Goal: Information Seeking & Learning: Check status

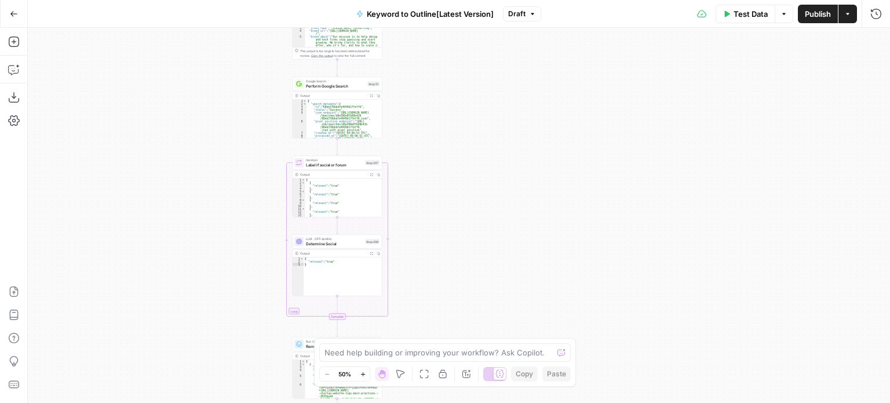
drag, startPoint x: 327, startPoint y: 143, endPoint x: 237, endPoint y: 199, distance: 105.1
click at [237, 199] on div "Workflow Input Settings Inputs Workflow Workflow Step 1 Output Expand Output Co…" at bounding box center [459, 215] width 862 height 375
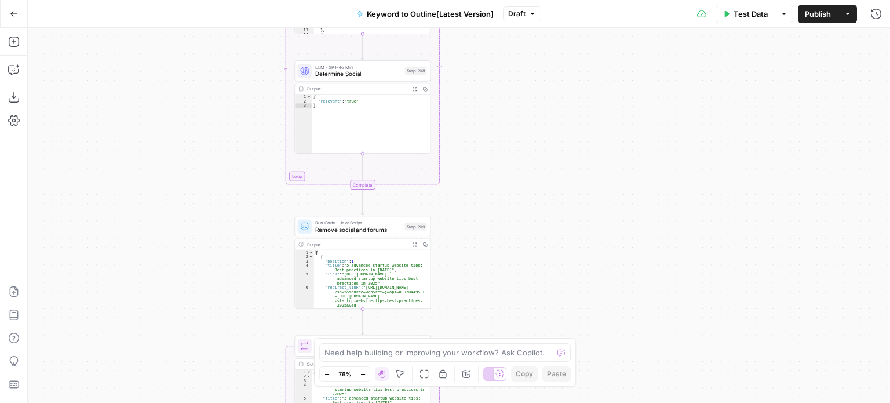
drag, startPoint x: 258, startPoint y: 214, endPoint x: 248, endPoint y: 137, distance: 77.6
click at [248, 137] on div "Workflow Input Settings Inputs Workflow Workflow Step 1 Output Expand Output Co…" at bounding box center [459, 215] width 862 height 375
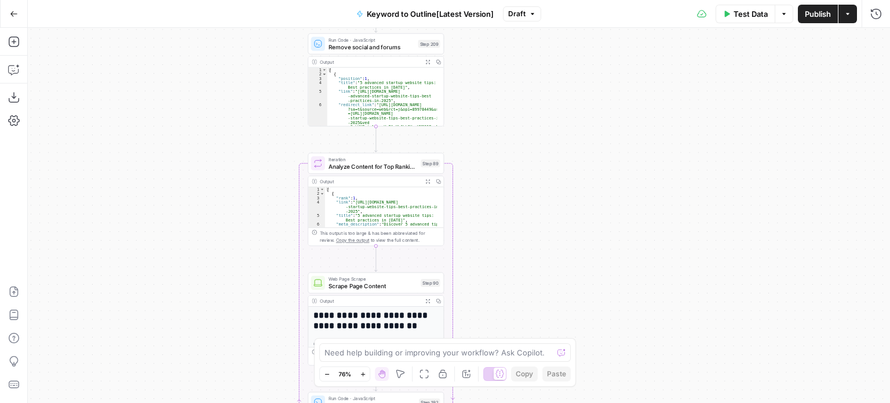
drag, startPoint x: 233, startPoint y: 290, endPoint x: 246, endPoint y: 118, distance: 172.0
click at [246, 118] on div "Workflow Input Settings Inputs Workflow Workflow Step 1 Output Expand Output Co…" at bounding box center [459, 215] width 862 height 375
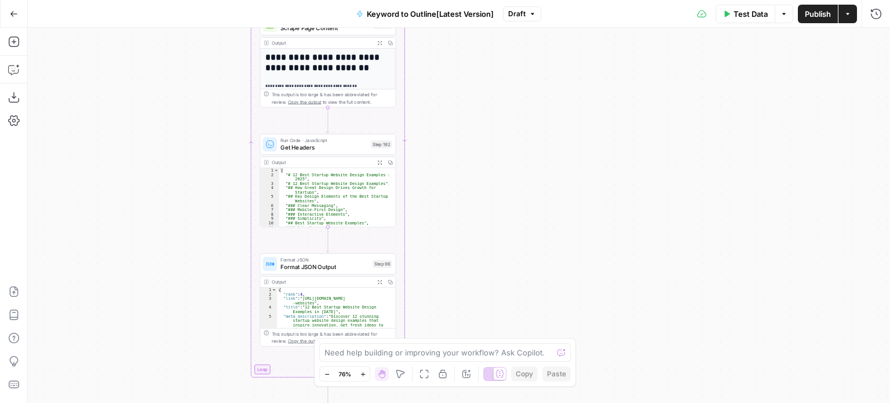
drag, startPoint x: 215, startPoint y: 328, endPoint x: 167, endPoint y: 70, distance: 262.2
click at [167, 70] on div "Workflow Input Settings Inputs Workflow Workflow Step 1 Output Expand Output Co…" at bounding box center [459, 215] width 862 height 375
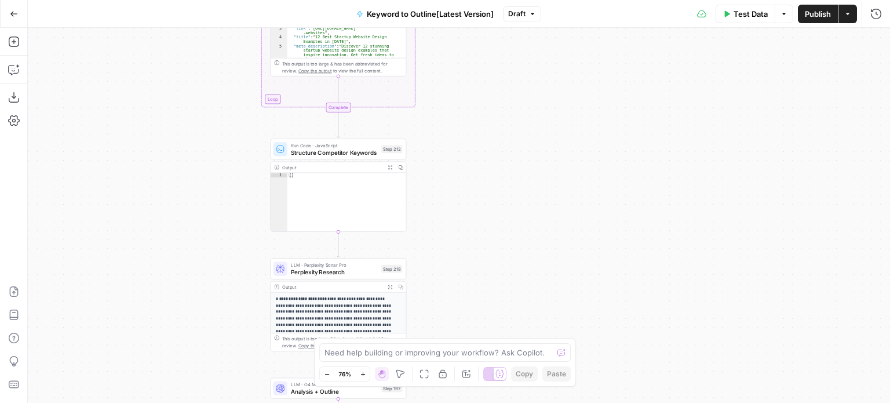
drag, startPoint x: 192, startPoint y: 295, endPoint x: 203, endPoint y: 25, distance: 270.1
click at [203, 25] on div "Go Back Keyword to Outline[Latest Version] Draft Test Data Options Publish Acti…" at bounding box center [445, 201] width 890 height 403
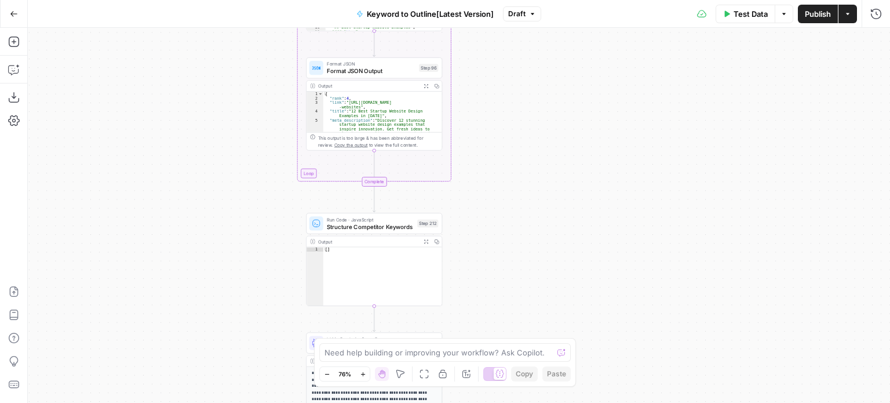
drag, startPoint x: 485, startPoint y: 143, endPoint x: 521, endPoint y: 217, distance: 82.4
click at [521, 217] on div "Workflow Input Settings Inputs Workflow Workflow Step 1 Output Expand Output Co…" at bounding box center [459, 215] width 862 height 375
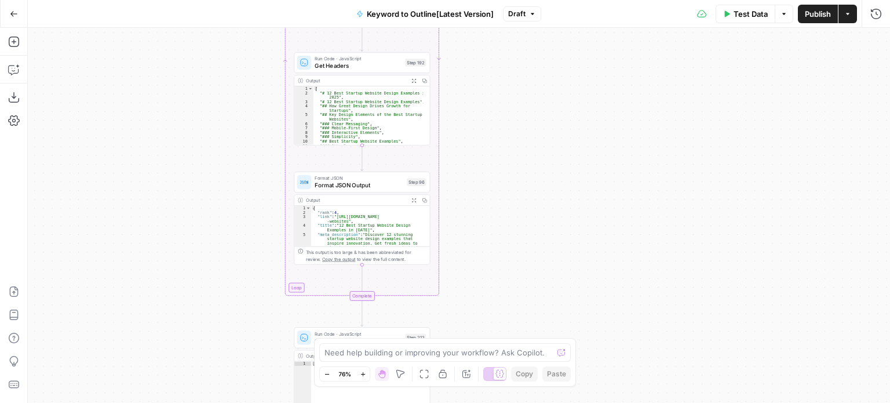
drag, startPoint x: 531, startPoint y: 98, endPoint x: 520, endPoint y: 317, distance: 219.8
click at [520, 317] on div "Workflow Input Settings Inputs Workflow Workflow Step 1 Output Expand Output Co…" at bounding box center [459, 215] width 862 height 375
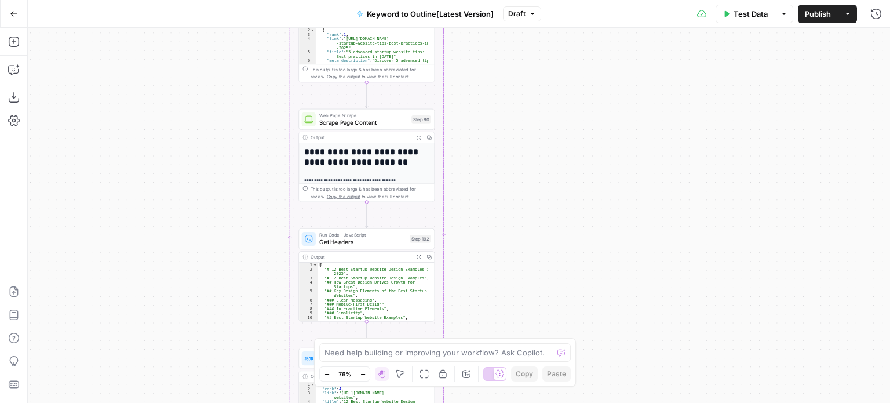
drag, startPoint x: 517, startPoint y: 207, endPoint x: 523, endPoint y: 185, distance: 23.5
click at [517, 280] on div "Workflow Input Settings Inputs Workflow Workflow Step 1 Output Expand Output Co…" at bounding box center [459, 215] width 862 height 375
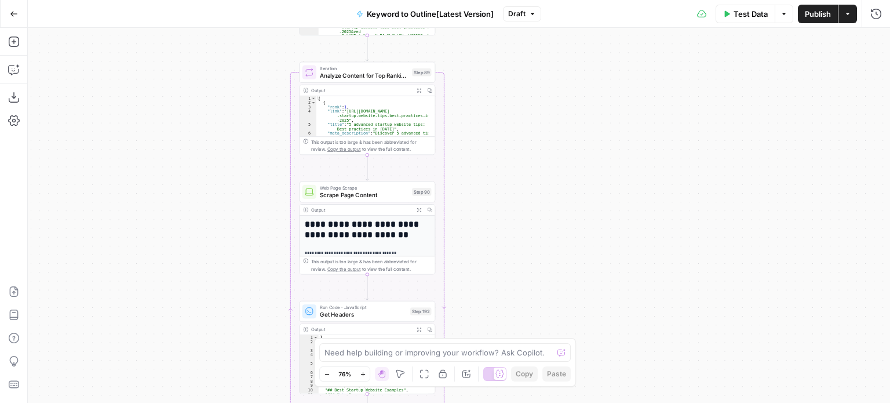
drag, startPoint x: 522, startPoint y: 148, endPoint x: 528, endPoint y: 150, distance: 6.0
click at [518, 272] on div "Workflow Input Settings Inputs Workflow Workflow Step 1 Output Expand Output Co…" at bounding box center [459, 215] width 862 height 375
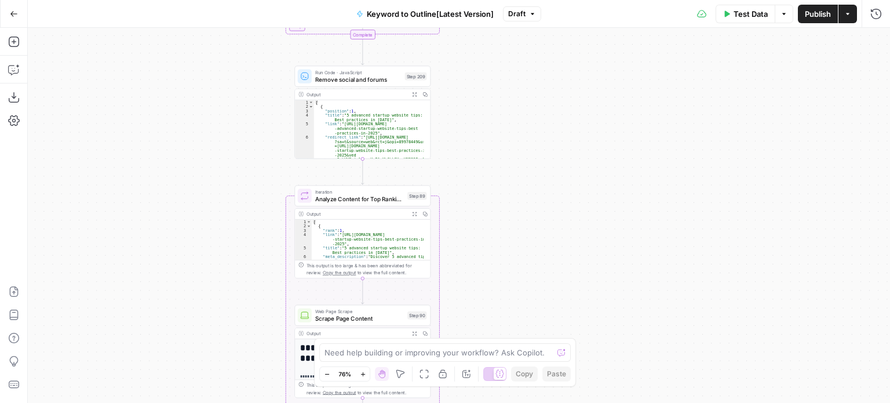
drag, startPoint x: 529, startPoint y: 144, endPoint x: 521, endPoint y: 293, distance: 149.6
click at [521, 293] on div "Workflow Input Settings Inputs Workflow Workflow Step 1 Output Expand Output Co…" at bounding box center [459, 215] width 862 height 375
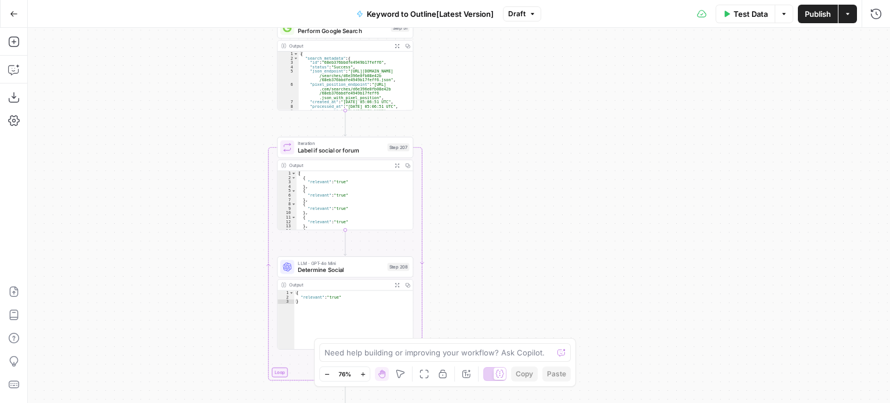
drag, startPoint x: 520, startPoint y: 242, endPoint x: 518, endPoint y: 325, distance: 82.8
click at [518, 325] on div "Workflow Input Settings Inputs Workflow Workflow Step 1 Output Expand Output Co…" at bounding box center [459, 215] width 862 height 375
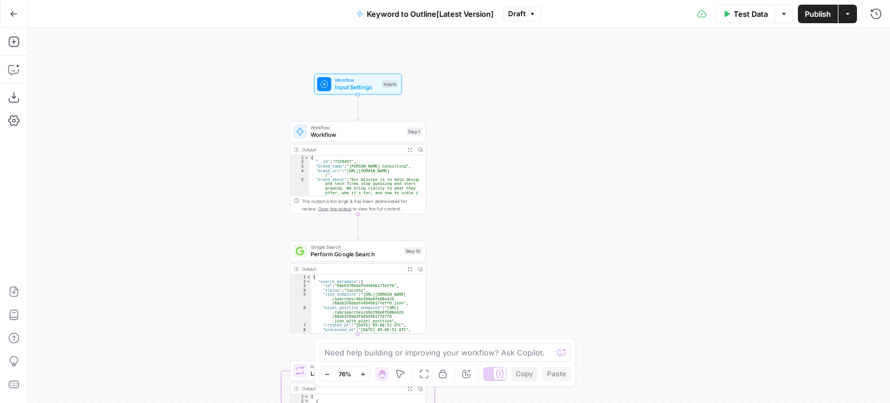
drag, startPoint x: 527, startPoint y: 113, endPoint x: 540, endPoint y: 336, distance: 223.3
click at [540, 336] on div "Workflow Input Settings Inputs Workflow Workflow Step 1 Output Expand Output Co…" at bounding box center [459, 215] width 862 height 375
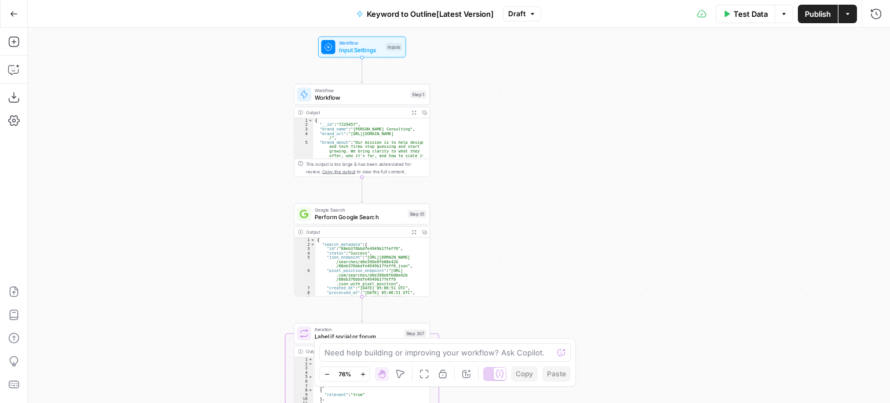
drag, startPoint x: 522, startPoint y: 310, endPoint x: 487, endPoint y: 18, distance: 294.1
click at [487, 18] on div "Go Back Keyword to Outline[Latest Version] Draft Test Data Options Publish Acti…" at bounding box center [445, 201] width 890 height 403
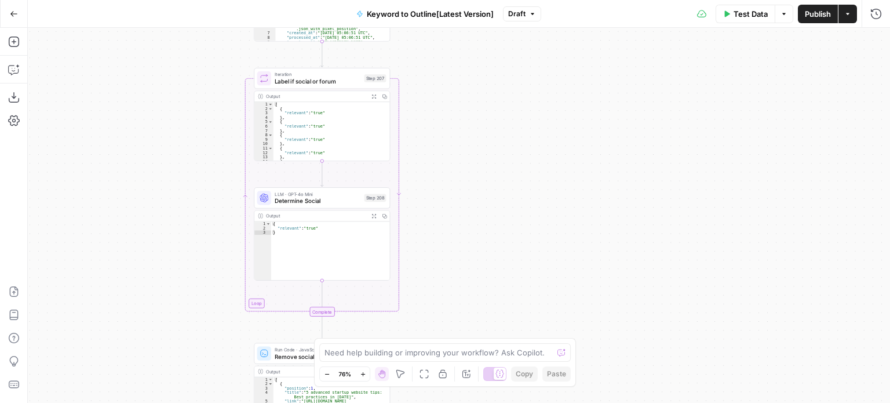
drag, startPoint x: 480, startPoint y: 150, endPoint x: 479, endPoint y: -3, distance: 152.9
click at [479, 0] on html "All About AI New Home Browse Insights Opportunities Your Data Recent Grids [[PE…" at bounding box center [445, 201] width 890 height 403
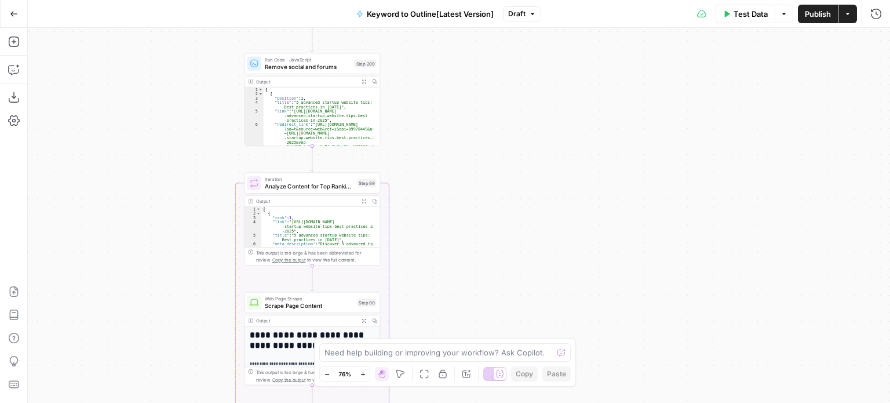
drag, startPoint x: 477, startPoint y: 195, endPoint x: 466, endPoint y: 47, distance: 148.6
click at [467, 49] on div "Workflow Input Settings Inputs Workflow Workflow Step 1 Output Expand Output Co…" at bounding box center [459, 215] width 862 height 375
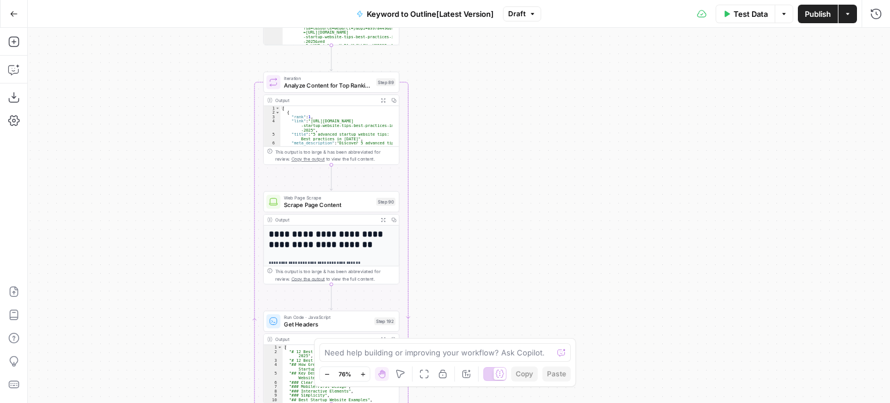
drag, startPoint x: 466, startPoint y: 204, endPoint x: 498, endPoint y: 50, distance: 156.8
click at [493, 60] on div "Workflow Input Settings Inputs Workflow Workflow Step 1 Output Expand Output Co…" at bounding box center [459, 215] width 862 height 375
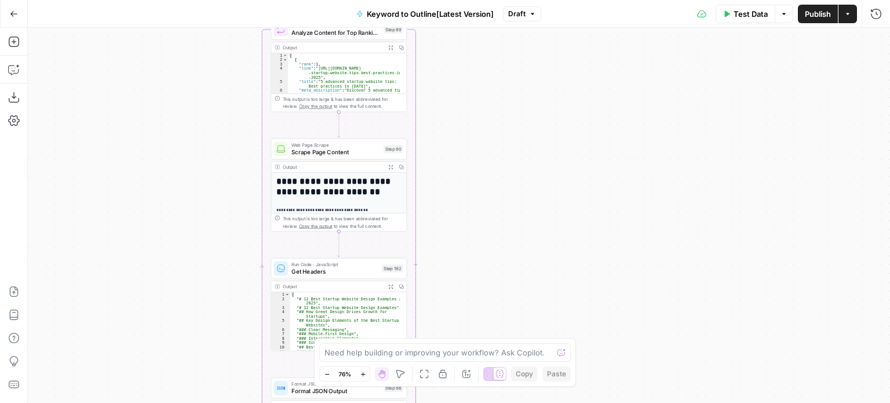
drag, startPoint x: 496, startPoint y: 222, endPoint x: 521, endPoint y: 41, distance: 182.5
click at [521, 50] on div "Workflow Input Settings Inputs Workflow Workflow Step 1 Output Expand Output Co…" at bounding box center [459, 215] width 862 height 375
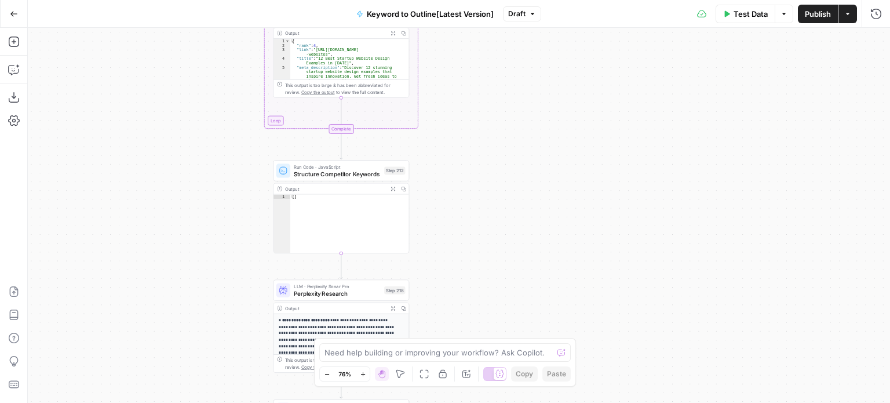
drag, startPoint x: 523, startPoint y: 294, endPoint x: 499, endPoint y: 83, distance: 212.8
click at [499, 83] on div "Workflow Input Settings Inputs Workflow Workflow Step 1 Output Expand Output Co…" at bounding box center [459, 215] width 862 height 375
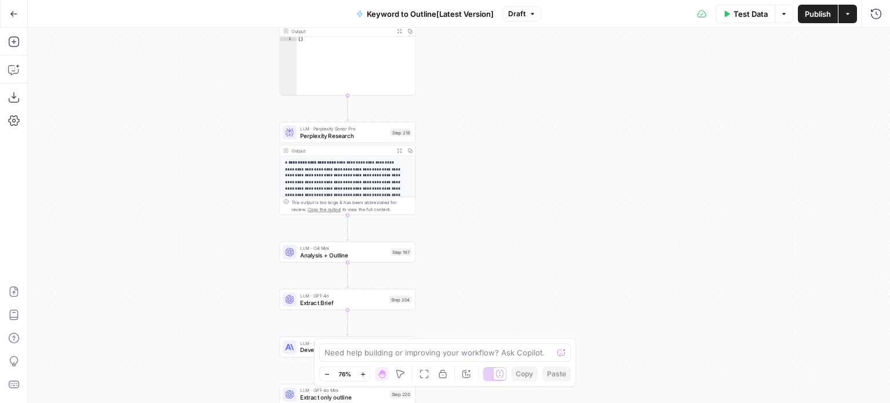
drag, startPoint x: 470, startPoint y: 288, endPoint x: 478, endPoint y: 141, distance: 147.3
click at [478, 141] on div "Workflow Input Settings Inputs Workflow Workflow Step 1 Output Expand Output Co…" at bounding box center [459, 215] width 862 height 375
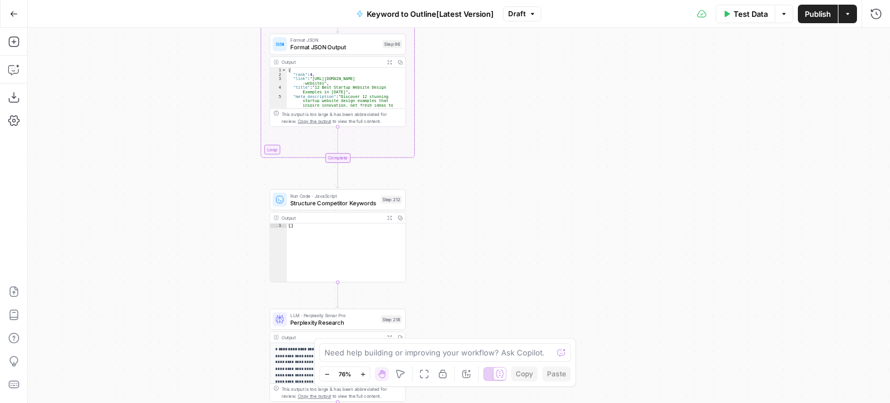
drag, startPoint x: 542, startPoint y: 89, endPoint x: 569, endPoint y: 277, distance: 190.1
click at [564, 312] on div "Workflow Input Settings Inputs Workflow Workflow Step 1 Output Expand Output Co…" at bounding box center [459, 215] width 862 height 375
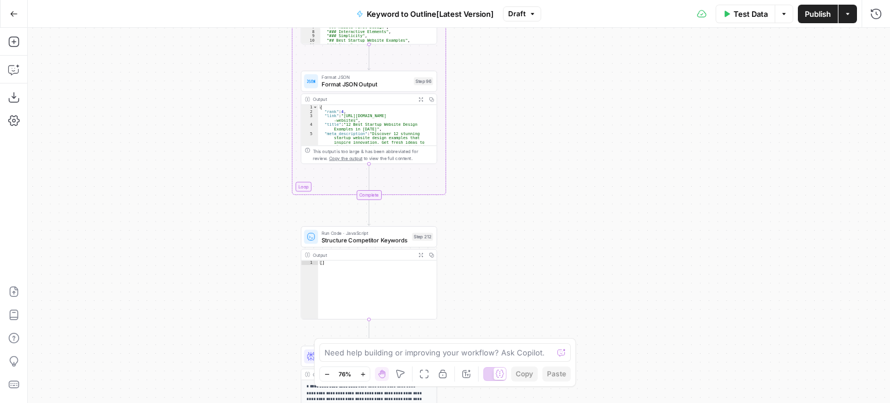
drag, startPoint x: 561, startPoint y: 135, endPoint x: 564, endPoint y: 279, distance: 143.7
click at [565, 287] on div "Workflow Input Settings Inputs Workflow Workflow Step 1 Output Expand Output Co…" at bounding box center [459, 215] width 862 height 375
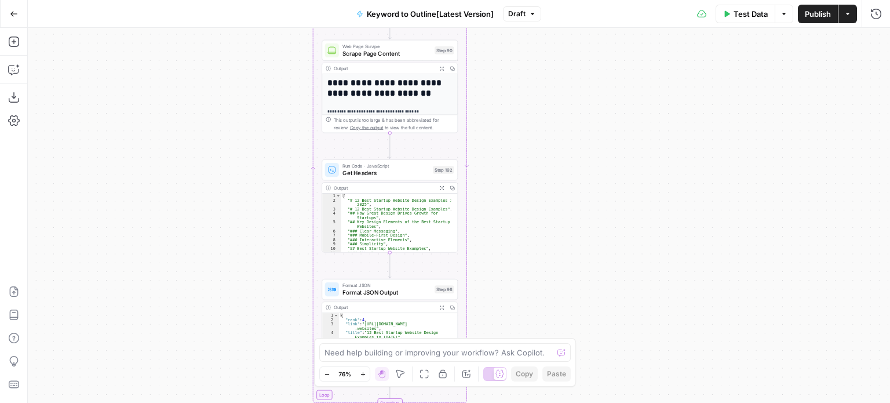
drag, startPoint x: 505, startPoint y: 125, endPoint x: 500, endPoint y: 50, distance: 74.9
click at [494, 10] on div "Go Back Keyword to Outline[Latest Version] Draft Test Data Options Publish Acti…" at bounding box center [445, 201] width 890 height 403
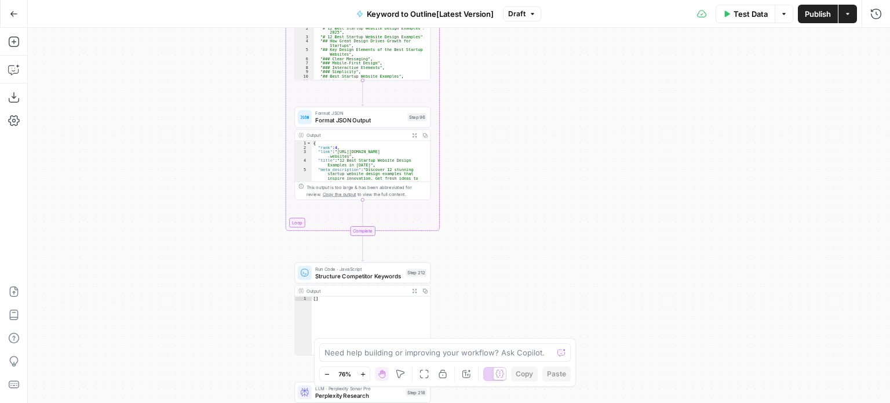
drag, startPoint x: 510, startPoint y: 148, endPoint x: 500, endPoint y: 116, distance: 33.0
click at [507, 85] on div "Workflow Input Settings Inputs Workflow Workflow Step 1 Output Expand Output Co…" at bounding box center [459, 215] width 862 height 375
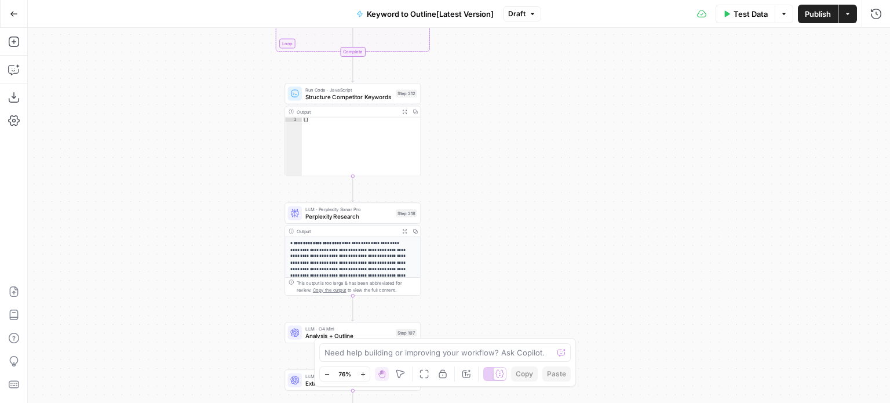
drag, startPoint x: 466, startPoint y: 233, endPoint x: 464, endPoint y: 220, distance: 13.4
click at [464, 220] on div "Workflow Input Settings Inputs Workflow Workflow Step 1 Output Expand Output Co…" at bounding box center [459, 215] width 862 height 375
click at [357, 217] on span "Perplexity Research" at bounding box center [348, 215] width 87 height 9
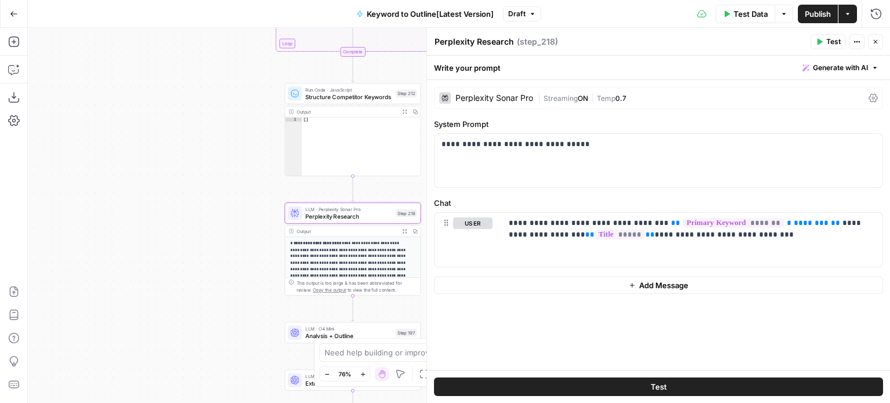
click at [543, 99] on span "Streaming" at bounding box center [560, 98] width 34 height 9
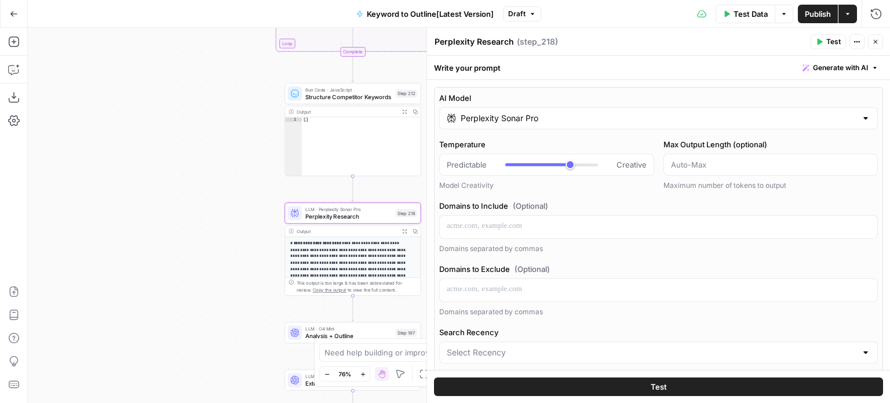
click at [588, 118] on input "Perplexity Sonar Pro" at bounding box center [658, 118] width 396 height 12
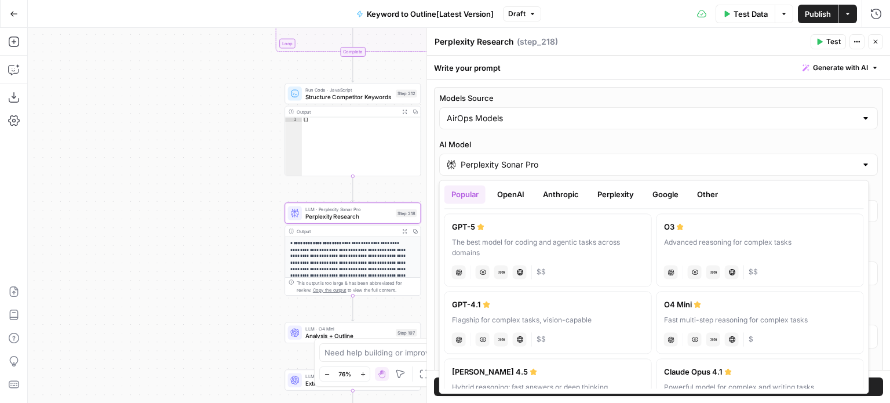
click at [610, 187] on button "Perplexity" at bounding box center [615, 194] width 50 height 19
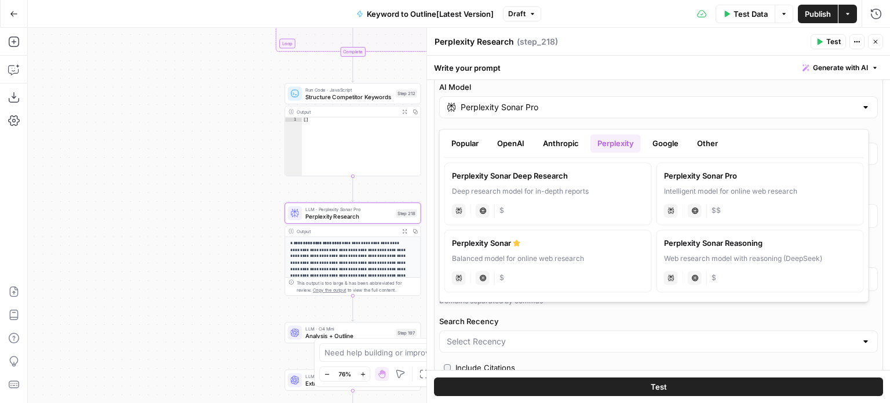
scroll to position [58, 0]
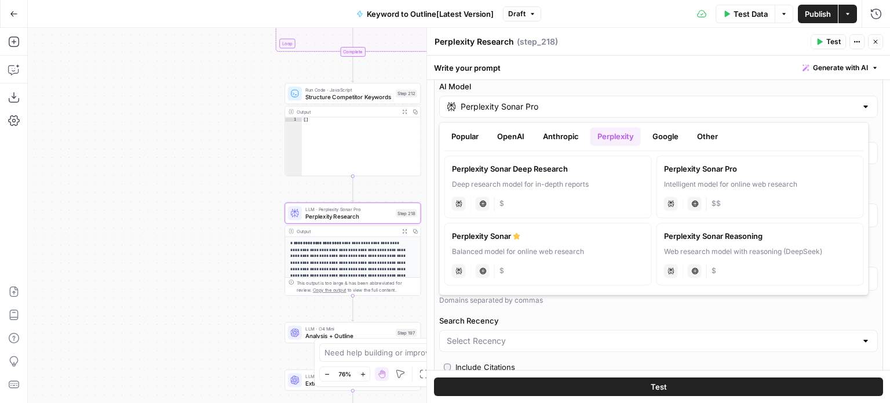
click at [600, 86] on label "AI Model" at bounding box center [658, 87] width 438 height 12
click at [600, 101] on input "Perplexity Sonar Pro" at bounding box center [658, 107] width 396 height 12
click at [607, 71] on div "Write your prompt Generate with AI" at bounding box center [658, 68] width 463 height 24
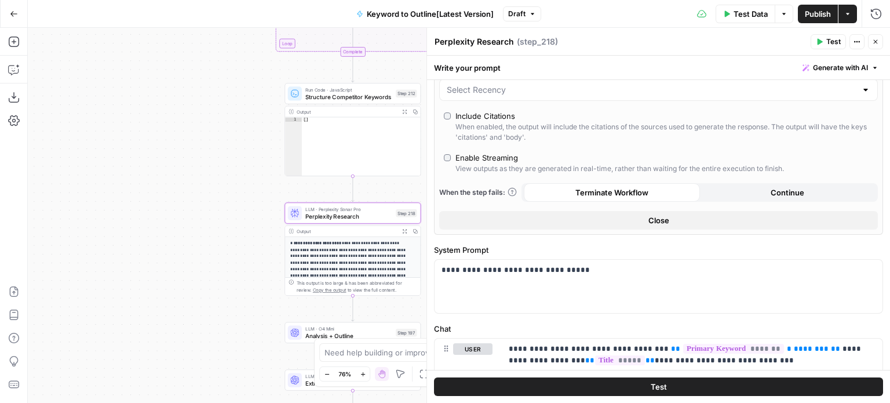
scroll to position [363, 0]
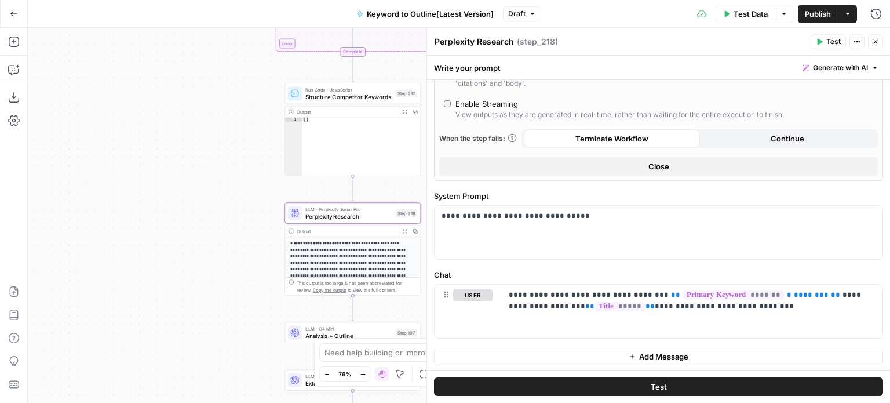
click at [635, 164] on button "Close" at bounding box center [658, 166] width 438 height 19
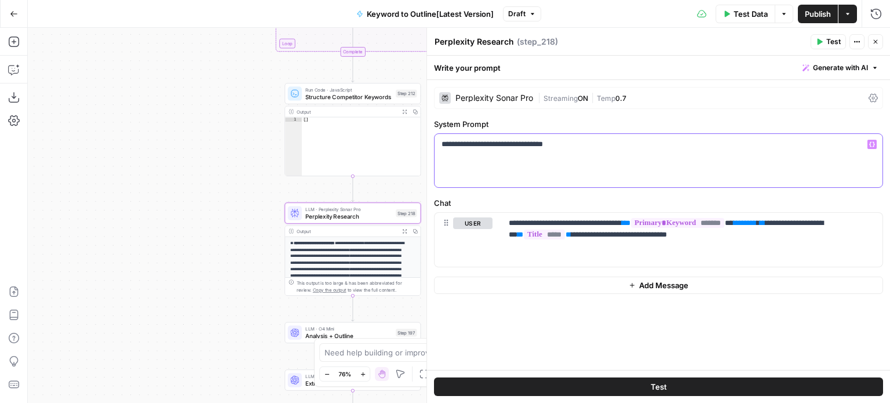
click at [766, 165] on div "**********" at bounding box center [658, 160] width 448 height 53
click at [616, 225] on p "**********" at bounding box center [692, 228] width 367 height 23
click at [727, 250] on div "**********" at bounding box center [692, 239] width 381 height 53
click at [813, 56] on div "Write your prompt Generate with AI" at bounding box center [658, 68] width 463 height 24
click at [815, 70] on span "Generate with AI" at bounding box center [840, 68] width 55 height 10
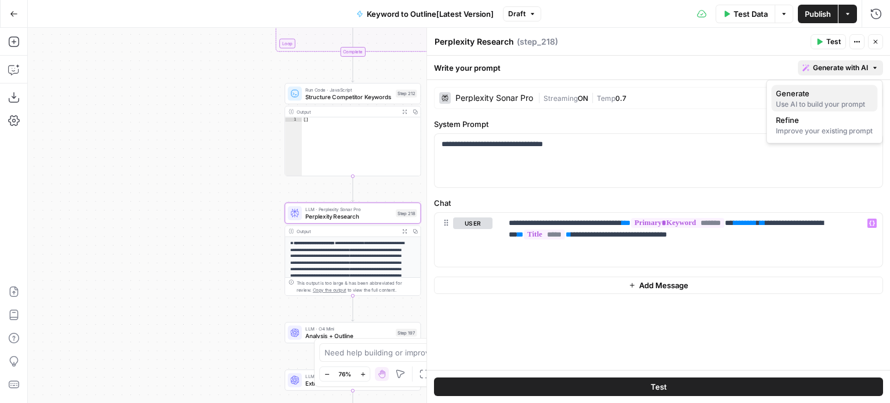
click at [817, 100] on div "Use AI to build your prompt" at bounding box center [824, 104] width 97 height 10
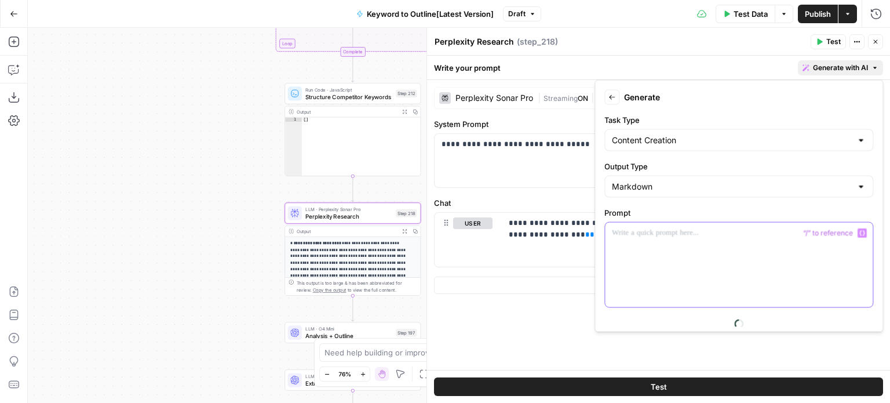
click at [696, 237] on div at bounding box center [739, 264] width 268 height 85
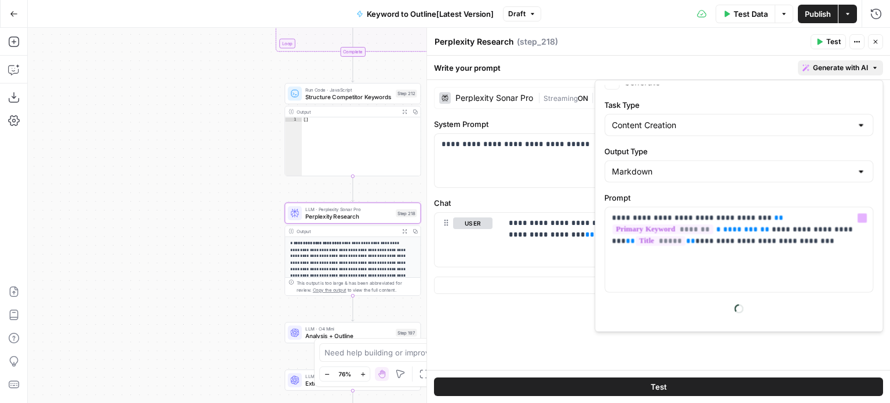
scroll to position [57, 0]
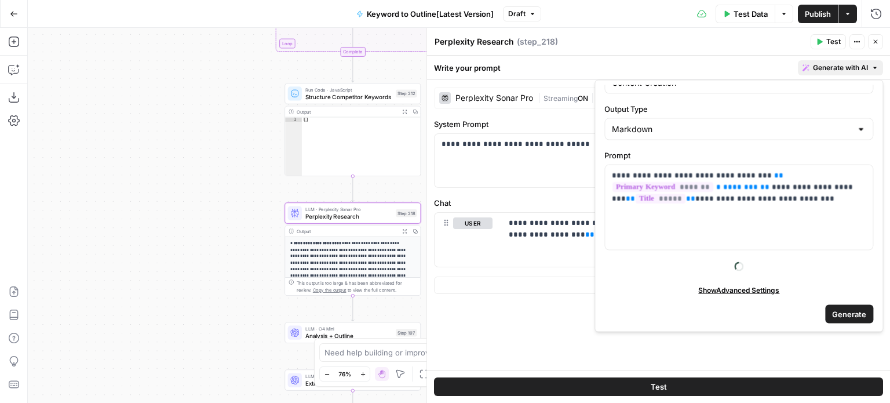
drag, startPoint x: 723, startPoint y: 211, endPoint x: 731, endPoint y: 294, distance: 83.3
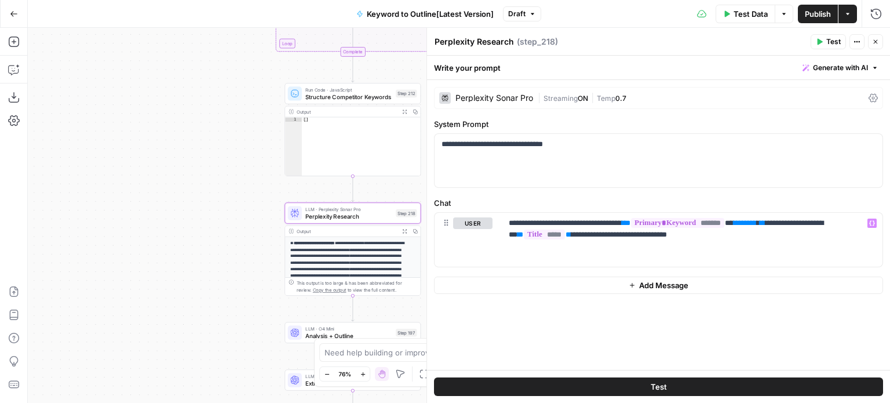
click at [563, 119] on label "System Prompt" at bounding box center [658, 124] width 449 height 12
click at [869, 43] on button "Close" at bounding box center [875, 41] width 15 height 15
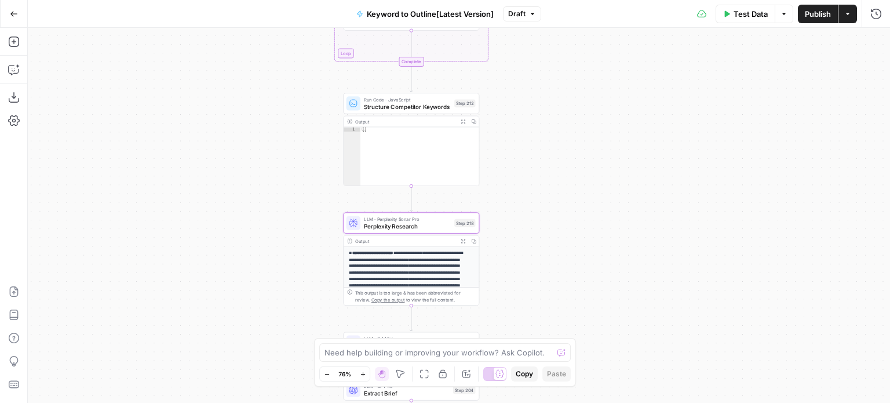
drag, startPoint x: 551, startPoint y: 145, endPoint x: 609, endPoint y: 155, distance: 59.3
click at [609, 155] on div "Workflow Input Settings Inputs Workflow Workflow Step 1 Output Expand Output Co…" at bounding box center [459, 215] width 862 height 375
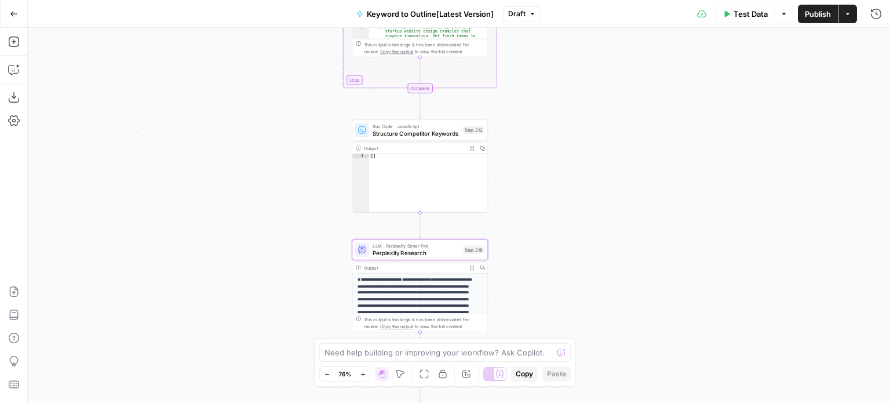
drag, startPoint x: 575, startPoint y: 244, endPoint x: 583, endPoint y: 270, distance: 28.0
click at [583, 270] on div "Workflow Input Settings Inputs Workflow Workflow Step 1 Output Expand Output Co…" at bounding box center [459, 215] width 862 height 375
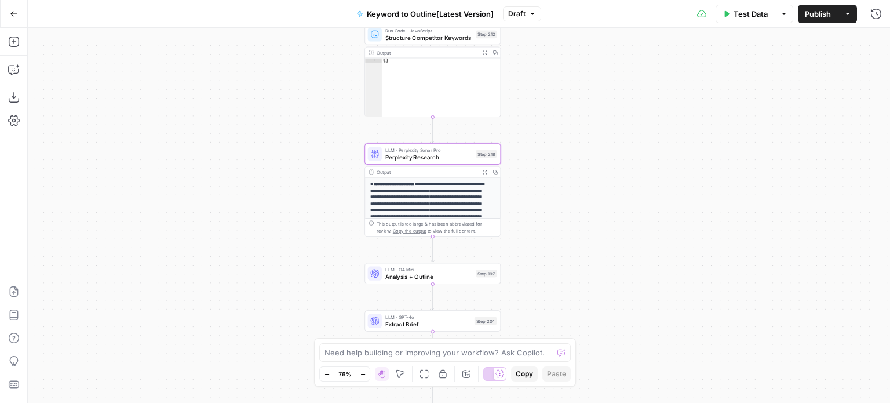
drag, startPoint x: 601, startPoint y: 236, endPoint x: 609, endPoint y: 139, distance: 97.6
click at [610, 136] on div "Workflow Input Settings Inputs Workflow Workflow Step 1 Output Expand Output Co…" at bounding box center [459, 215] width 862 height 375
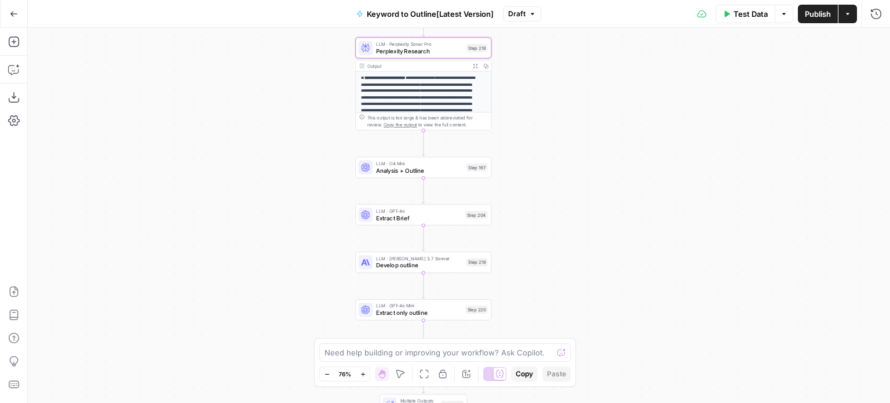
click at [602, 122] on div "Workflow Input Settings Inputs Workflow Workflow Step 1 Output Expand Output Co…" at bounding box center [459, 215] width 862 height 375
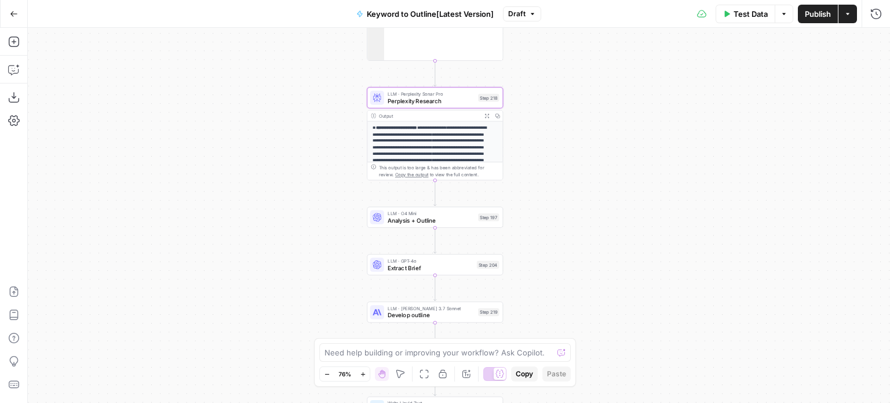
click at [537, 138] on div "Workflow Input Settings Inputs Workflow Workflow Step 1 Output Expand Output Co…" at bounding box center [459, 215] width 862 height 375
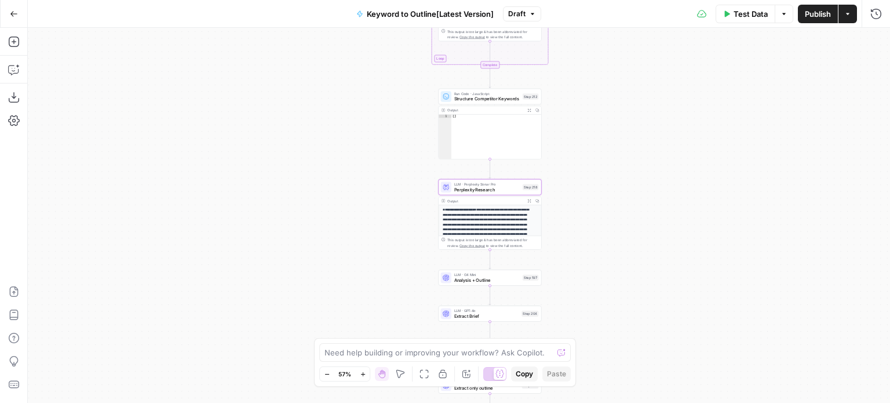
drag, startPoint x: 596, startPoint y: 145, endPoint x: 608, endPoint y: 241, distance: 96.3
click at [606, 255] on div "Workflow Input Settings Inputs Workflow Workflow Step 1 Output Expand Output Co…" at bounding box center [459, 215] width 862 height 375
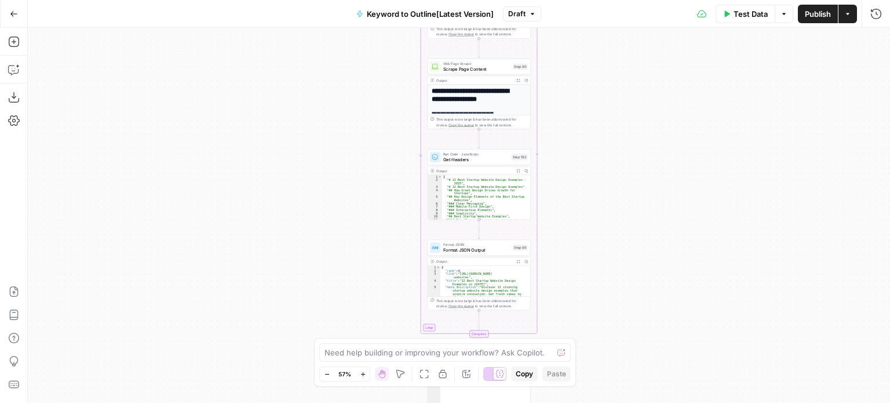
drag, startPoint x: 609, startPoint y: 89, endPoint x: 608, endPoint y: 328, distance: 239.2
click at [608, 328] on div "Workflow Input Settings Inputs Workflow Workflow Step 1 Output Expand Output Co…" at bounding box center [459, 215] width 862 height 375
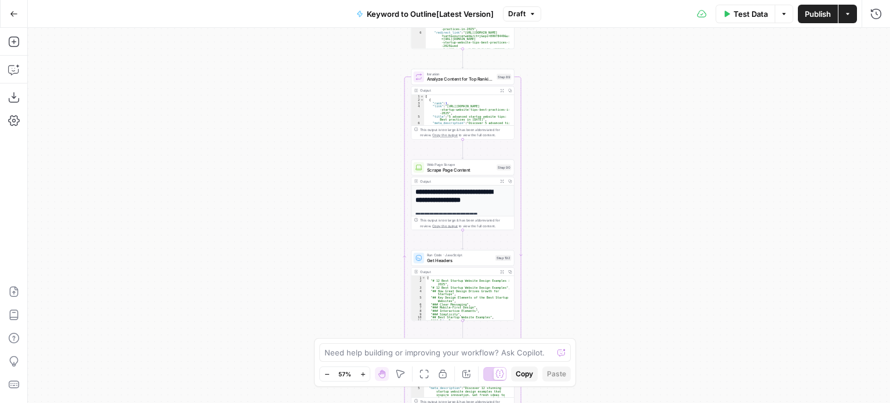
drag, startPoint x: 636, startPoint y: 159, endPoint x: 620, endPoint y: 259, distance: 100.9
click at [620, 259] on div "Workflow Input Settings Inputs Workflow Workflow Step 1 Output Expand Output Co…" at bounding box center [459, 215] width 862 height 375
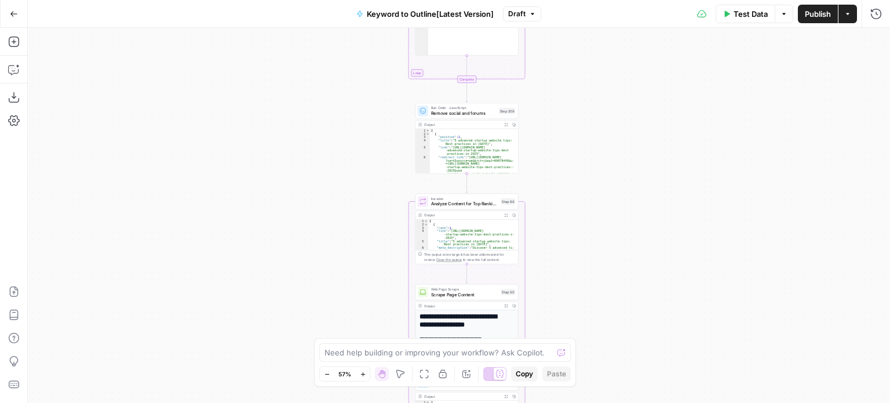
drag, startPoint x: 625, startPoint y: 245, endPoint x: 626, endPoint y: 266, distance: 20.9
click at [626, 266] on div "Workflow Input Settings Inputs Workflow Workflow Step 1 Output Expand Output Co…" at bounding box center [459, 215] width 862 height 375
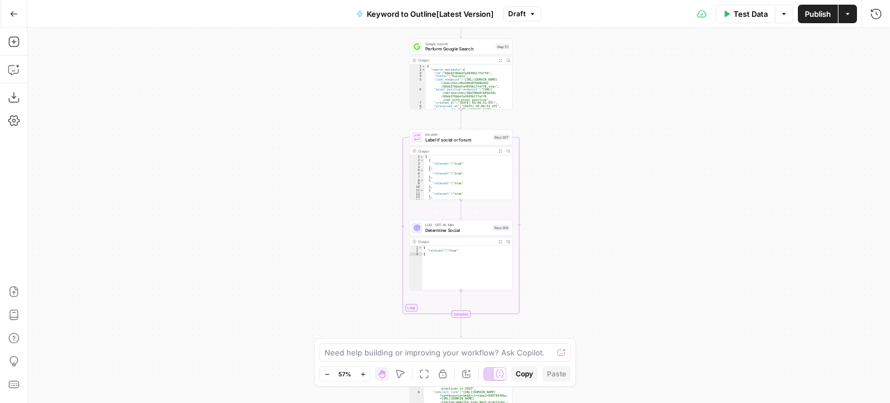
drag, startPoint x: 630, startPoint y: 113, endPoint x: 631, endPoint y: 55, distance: 57.9
click at [630, 57] on div "Workflow Input Settings Inputs Workflow Workflow Step 1 Output Expand Output Co…" at bounding box center [459, 215] width 862 height 375
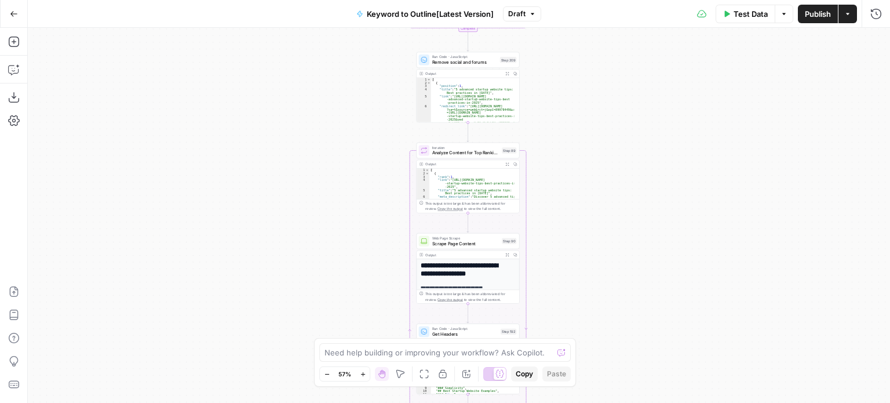
click at [616, 50] on div "Workflow Input Settings Inputs Workflow Workflow Step 1 Output Expand Output Co…" at bounding box center [459, 215] width 862 height 375
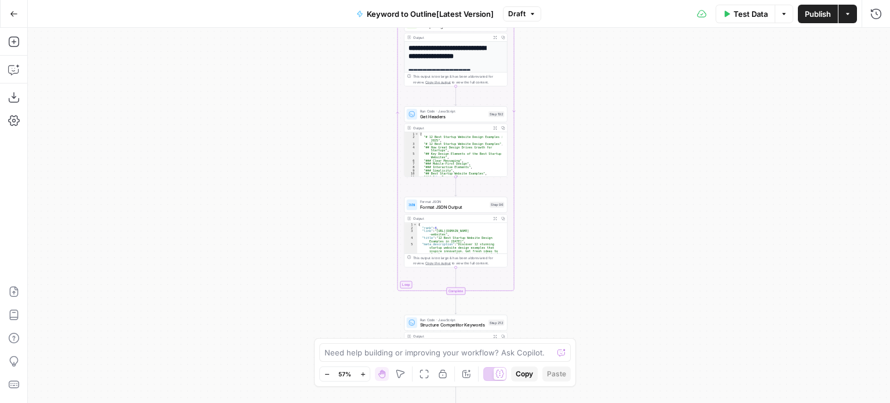
click at [587, 68] on div "Workflow Input Settings Inputs Workflow Workflow Step 1 Output Expand Output Co…" at bounding box center [459, 215] width 862 height 375
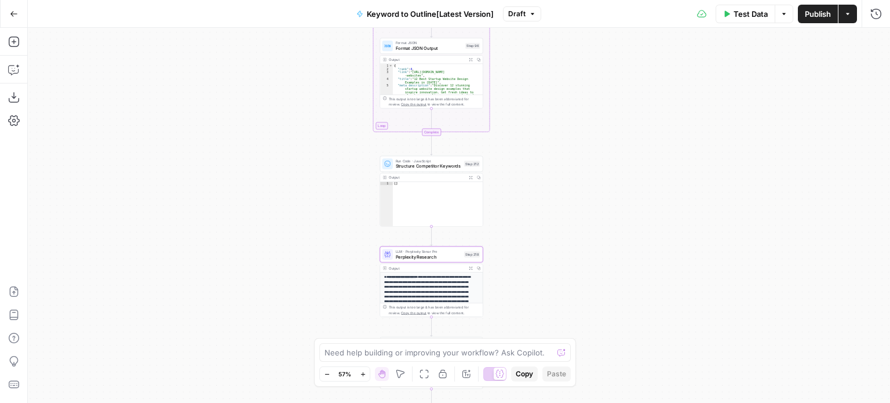
drag, startPoint x: 588, startPoint y: 276, endPoint x: 563, endPoint y: 107, distance: 171.0
click at [563, 107] on div "Workflow Input Settings Inputs Workflow Workflow Step 1 Output Expand Output Co…" at bounding box center [459, 215] width 862 height 375
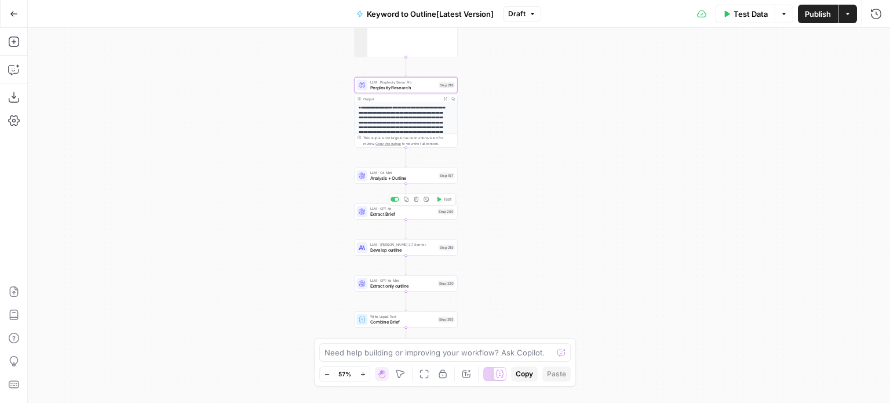
click at [392, 177] on span "Analysis + Outline" at bounding box center [403, 177] width 66 height 6
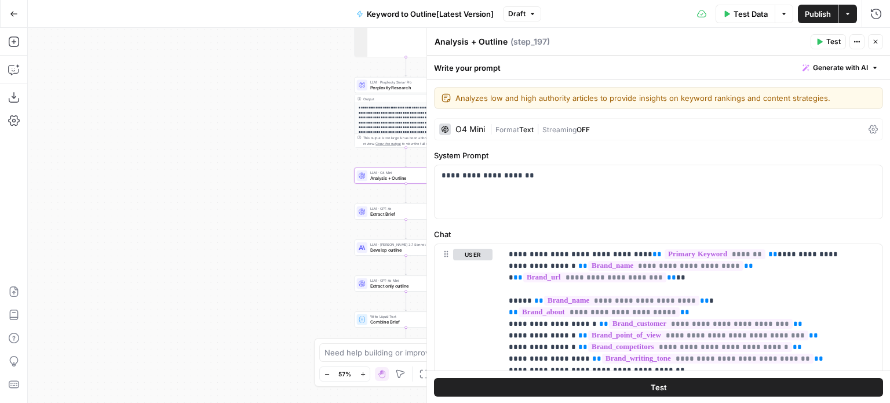
drag, startPoint x: 258, startPoint y: 144, endPoint x: 287, endPoint y: 144, distance: 29.5
click at [257, 144] on div "Workflow Input Settings Inputs Workflow Workflow Step 1 Output Expand Output Co…" at bounding box center [459, 215] width 862 height 375
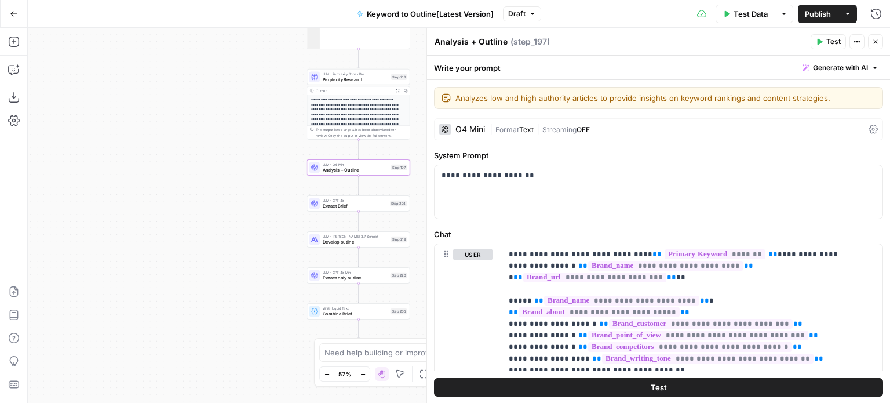
click at [524, 126] on span "Text" at bounding box center [526, 129] width 14 height 9
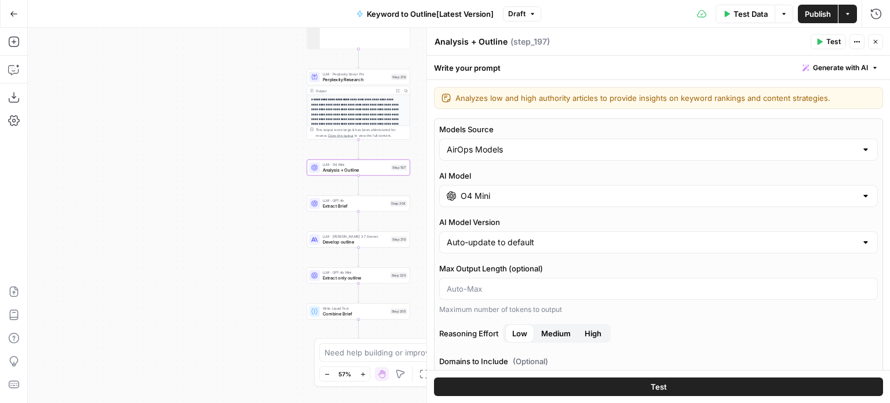
click at [513, 197] on input "O4 Mini" at bounding box center [658, 196] width 396 height 12
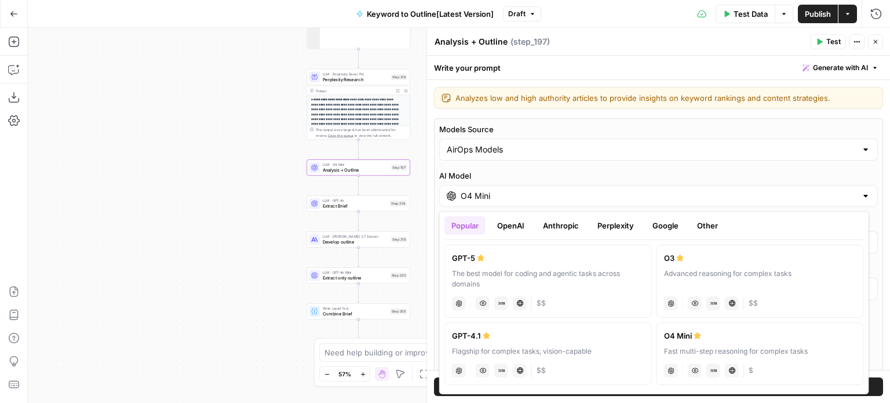
click at [702, 266] on label "O3 Advanced reasoning for complex tasks chat Vision Capabilities JSON Mode Live…" at bounding box center [759, 280] width 207 height 73
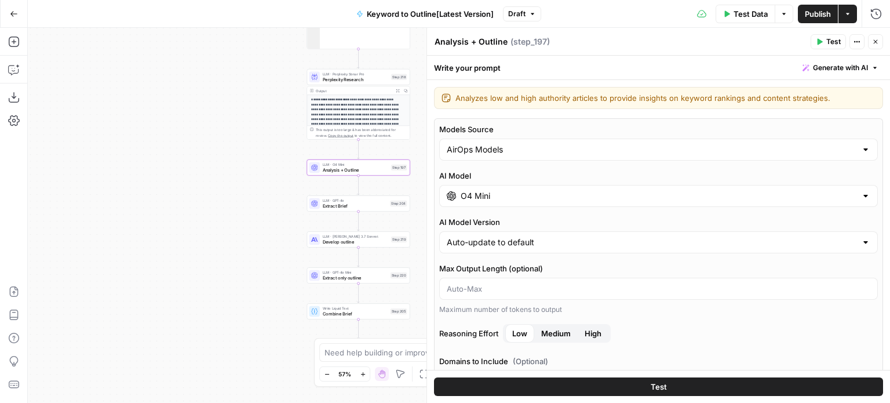
type input "O3"
click at [561, 193] on input "O3" at bounding box center [658, 196] width 396 height 12
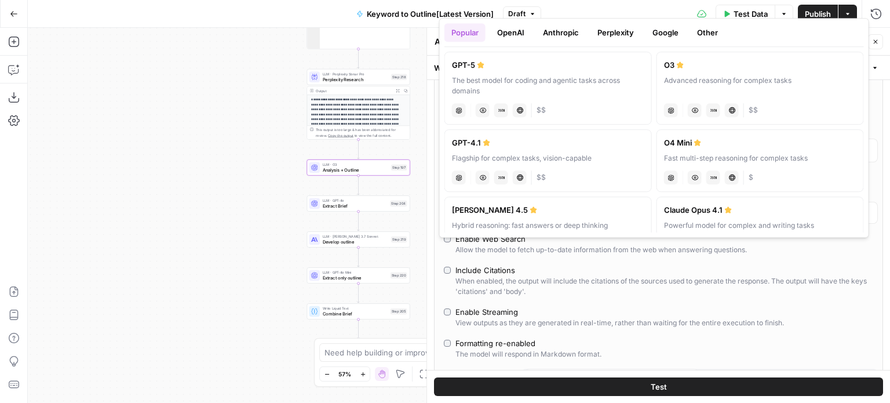
scroll to position [0, 0]
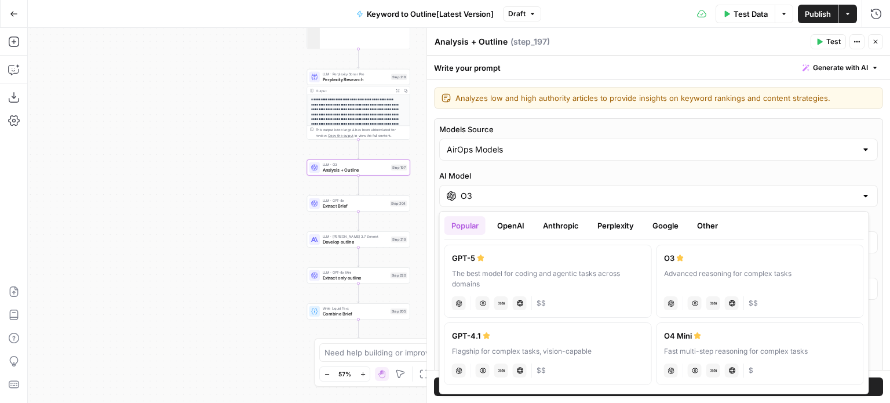
click at [499, 225] on button "OpenAI" at bounding box center [510, 225] width 41 height 19
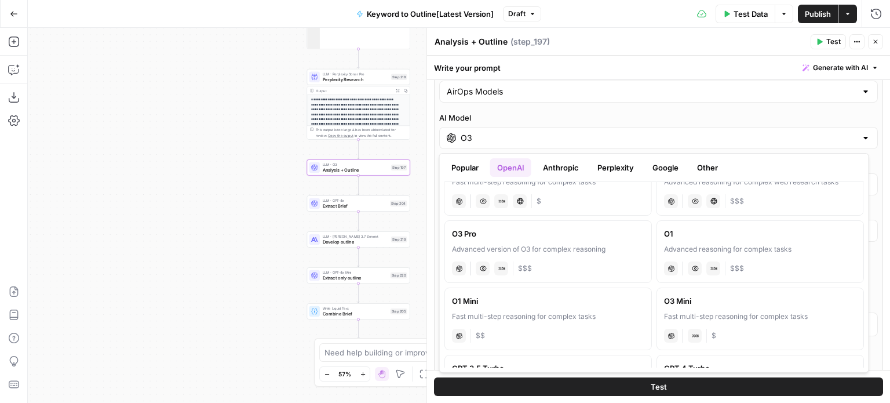
scroll to position [445, 0]
click at [637, 106] on div "Models Source AirOps Models AI Model O3 AI Model Version Auto-update to default…" at bounding box center [658, 326] width 449 height 533
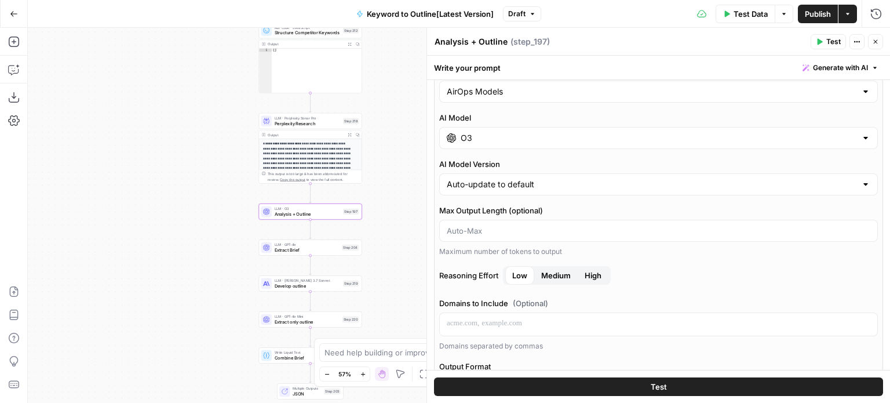
drag, startPoint x: 233, startPoint y: 173, endPoint x: 221, endPoint y: 184, distance: 16.4
click at [221, 184] on div "Workflow Input Settings Inputs Workflow Workflow Step 1 Output Expand Output Co…" at bounding box center [459, 215] width 862 height 375
click at [879, 39] on button "Close" at bounding box center [875, 41] width 15 height 15
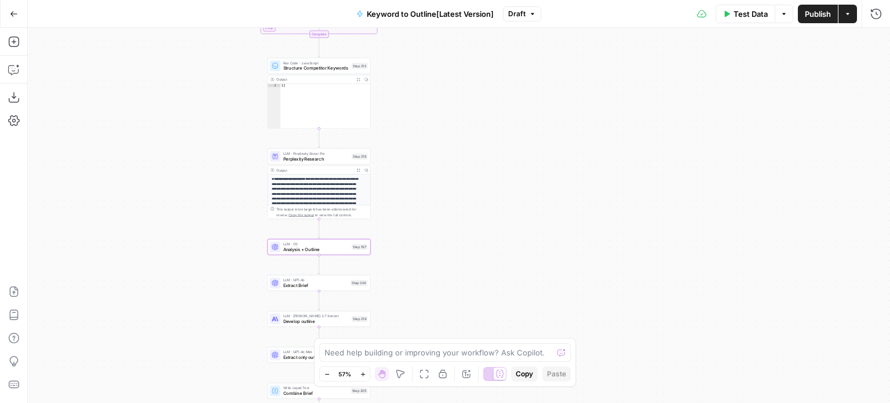
drag, startPoint x: 469, startPoint y: 259, endPoint x: 467, endPoint y: 273, distance: 14.0
click at [469, 268] on div "Workflow Input Settings Inputs Workflow Workflow Step 1 Output Expand Output Co…" at bounding box center [459, 215] width 862 height 375
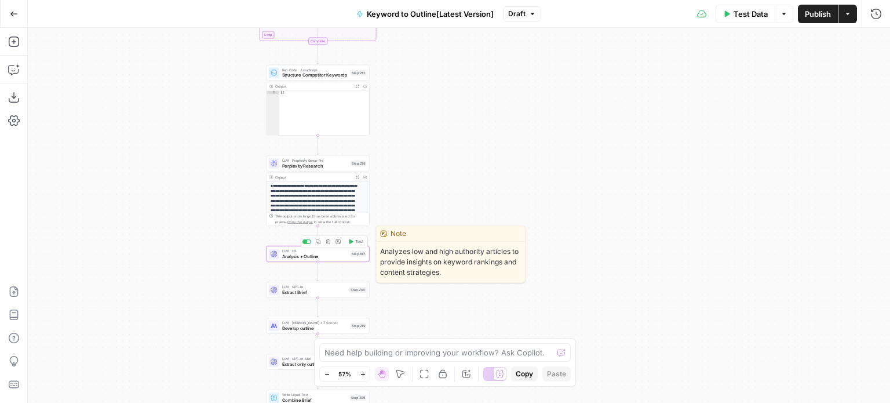
click at [310, 257] on span "Analysis + Outline" at bounding box center [315, 256] width 66 height 6
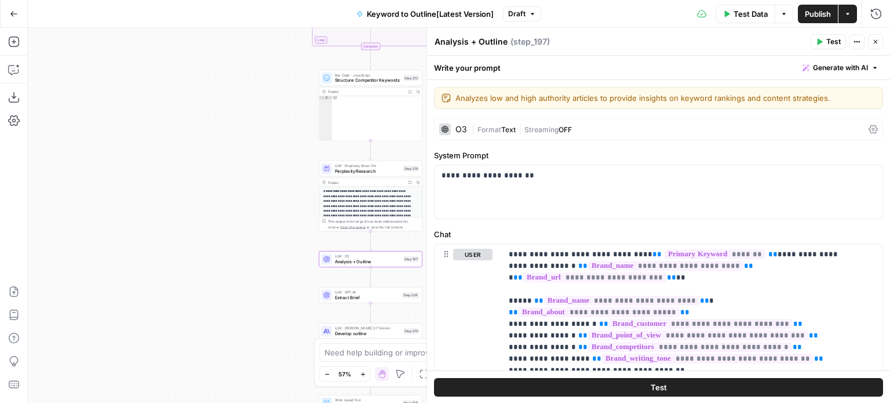
drag, startPoint x: 215, startPoint y: 167, endPoint x: 186, endPoint y: 173, distance: 30.1
click at [186, 173] on div "Workflow Input Settings Inputs Workflow Workflow Step 1 Output Expand Output Co…" at bounding box center [459, 215] width 862 height 375
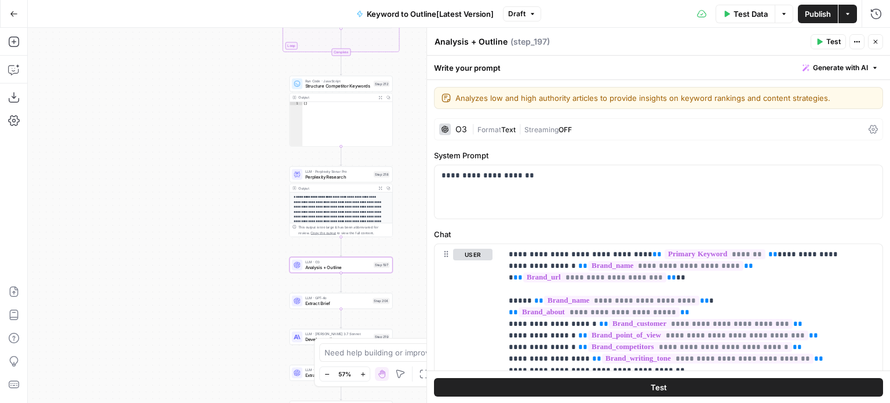
click at [873, 46] on button "Close" at bounding box center [875, 41] width 15 height 15
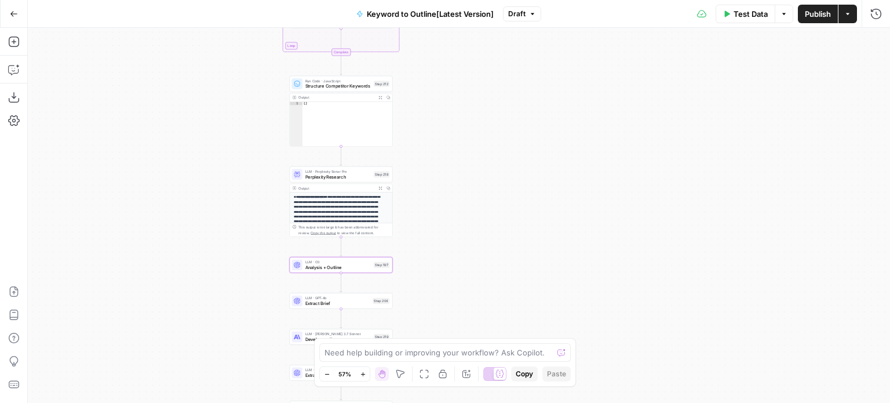
drag, startPoint x: 485, startPoint y: 87, endPoint x: 504, endPoint y: 182, distance: 96.8
click at [504, 182] on div "Workflow Input Settings Inputs Workflow Workflow Step 1 Output Expand Output Co…" at bounding box center [459, 215] width 862 height 375
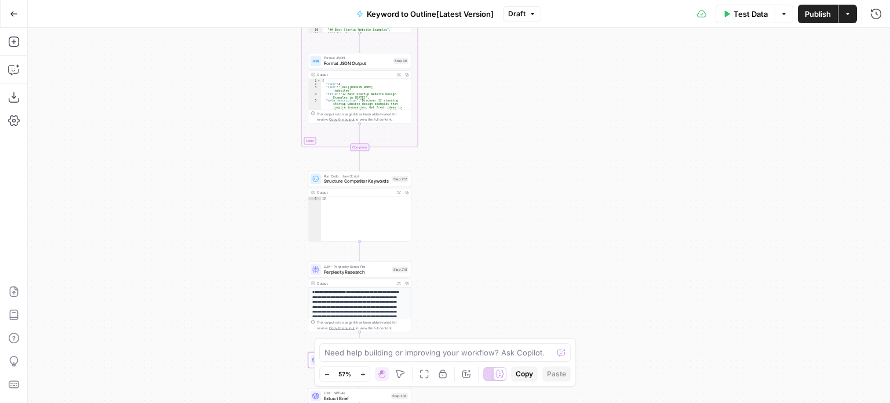
click at [531, 228] on div "Workflow Input Settings Inputs Workflow Workflow Step 1 Output Expand Output Co…" at bounding box center [459, 215] width 862 height 375
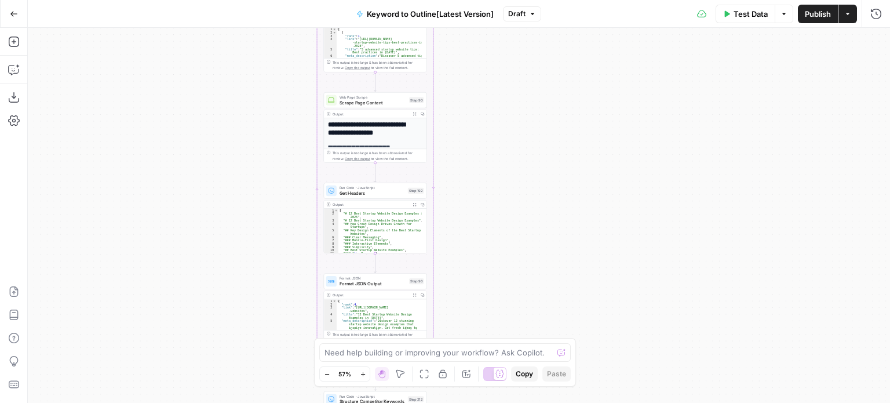
drag, startPoint x: 555, startPoint y: 226, endPoint x: 548, endPoint y: 8, distance: 217.9
click at [548, 8] on div "Go Back Keyword to Outline[Latest Version] Draft Test Data Options Publish Acti…" at bounding box center [445, 201] width 890 height 403
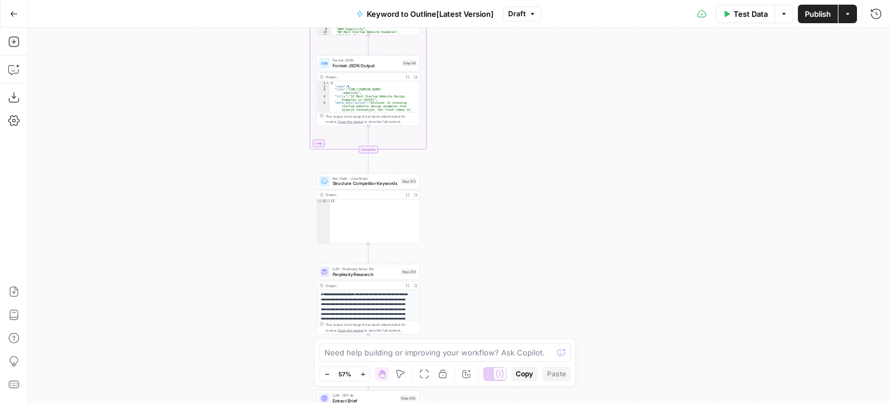
click at [531, 69] on div "Workflow Input Settings Inputs Workflow Workflow Step 1 Output Expand Output Co…" at bounding box center [459, 215] width 862 height 375
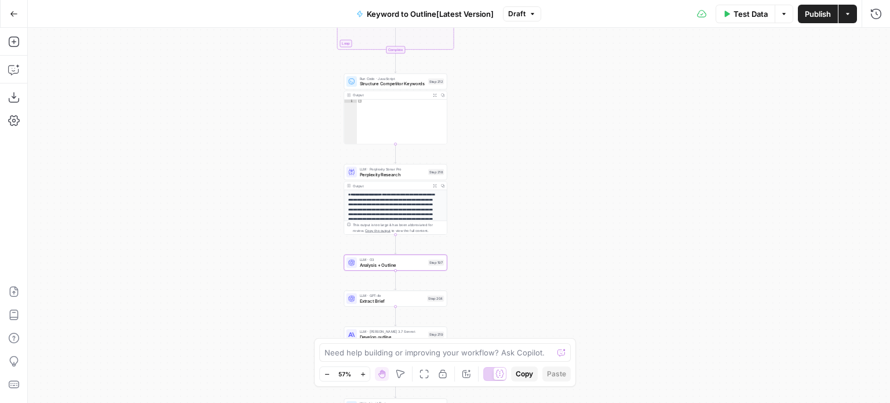
click at [534, 206] on div "Workflow Input Settings Inputs Workflow Workflow Step 1 Output Expand Output Co…" at bounding box center [459, 215] width 862 height 375
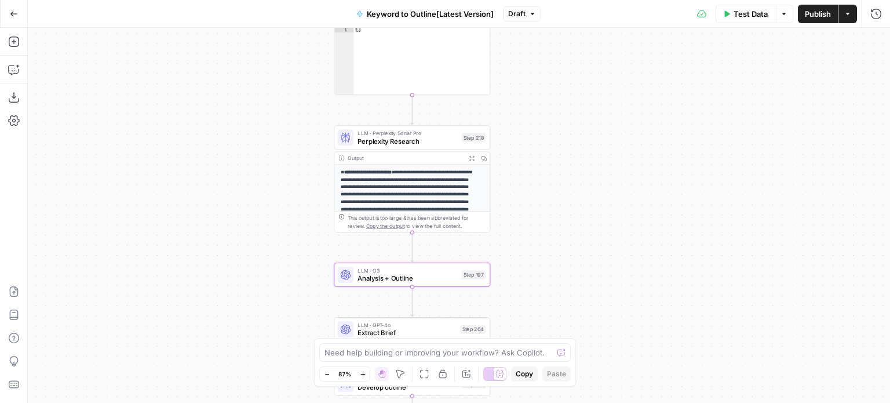
drag, startPoint x: 584, startPoint y: 167, endPoint x: 590, endPoint y: 184, distance: 17.8
click at [603, 157] on div "Workflow Input Settings Inputs Workflow Workflow Step 1 Output Expand Output Co…" at bounding box center [459, 215] width 862 height 375
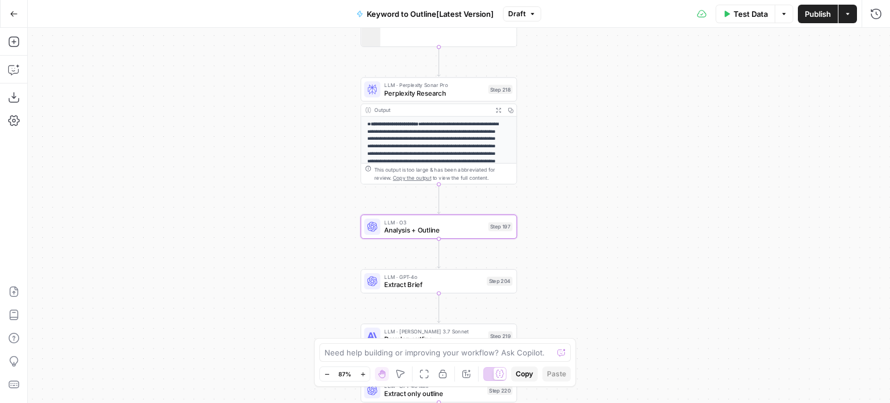
drag, startPoint x: 626, startPoint y: 143, endPoint x: 624, endPoint y: 109, distance: 33.6
click at [624, 109] on div "Workflow Input Settings Inputs Workflow Workflow Step 1 Output Expand Output Co…" at bounding box center [459, 215] width 862 height 375
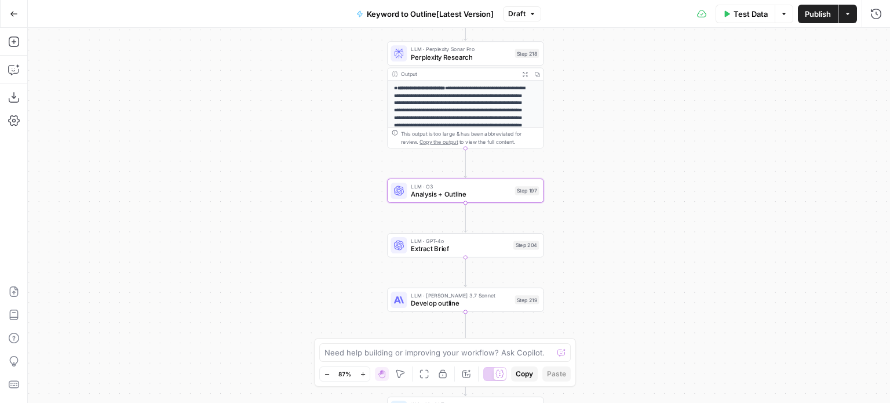
drag, startPoint x: 275, startPoint y: 120, endPoint x: 195, endPoint y: 119, distance: 79.9
click at [281, 119] on div "Workflow Input Settings Inputs Workflow Workflow Step 1 Output Expand Output Co…" at bounding box center [459, 215] width 862 height 375
click at [10, 34] on button "Add Steps" at bounding box center [14, 41] width 19 height 19
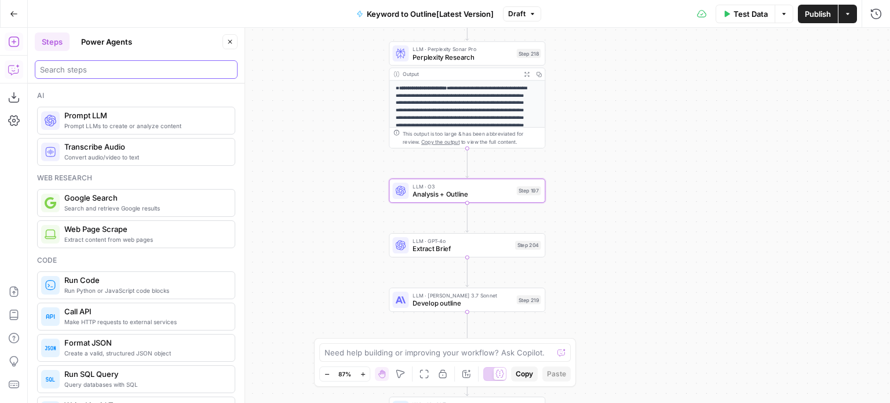
click at [63, 67] on input "search" at bounding box center [136, 70] width 192 height 12
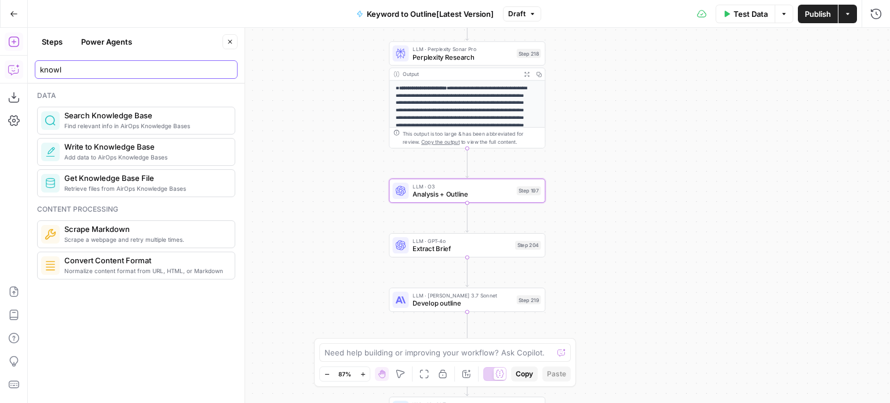
type input "knowl"
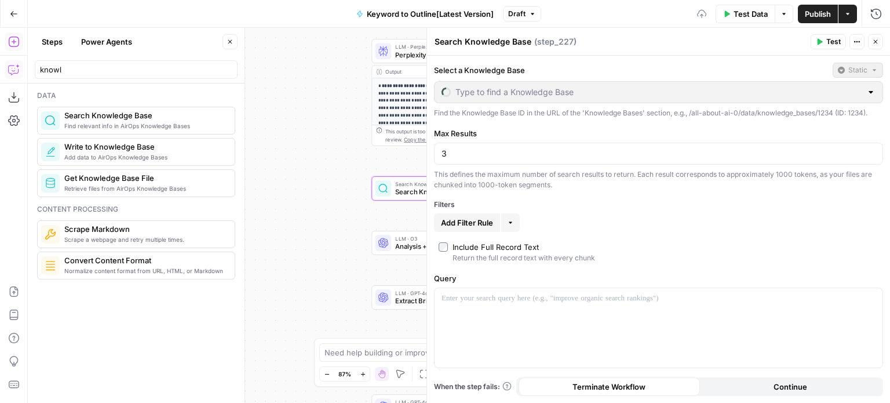
drag, startPoint x: 341, startPoint y: 136, endPoint x: 307, endPoint y: 127, distance: 34.8
click at [307, 127] on div "Workflow Input Settings Inputs Workflow Workflow Step 1 Output Expand Output Co…" at bounding box center [459, 215] width 862 height 375
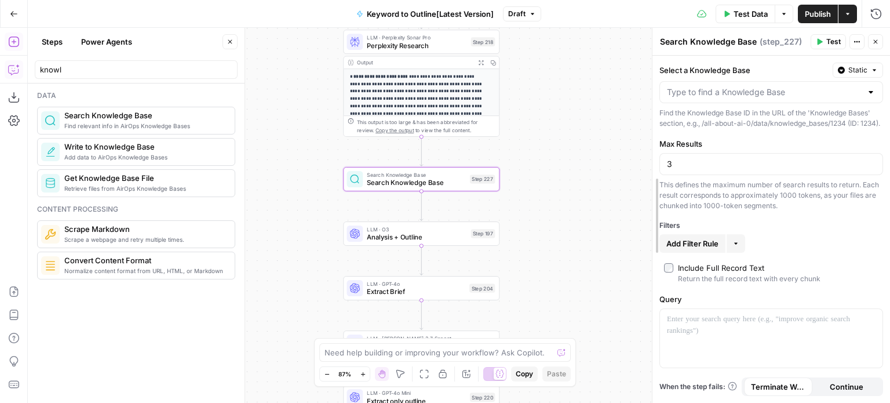
drag, startPoint x: 426, startPoint y: 86, endPoint x: 652, endPoint y: 87, distance: 225.3
click at [721, 340] on div at bounding box center [771, 338] width 222 height 58
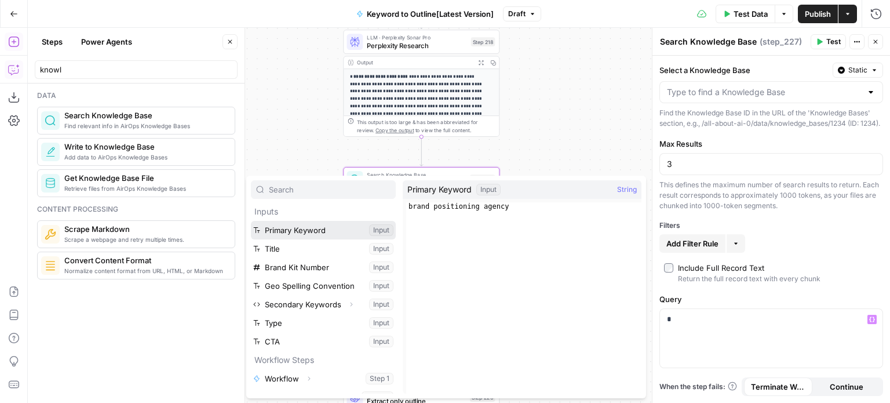
click at [303, 234] on button "Select variable Primary Keyword" at bounding box center [323, 230] width 145 height 19
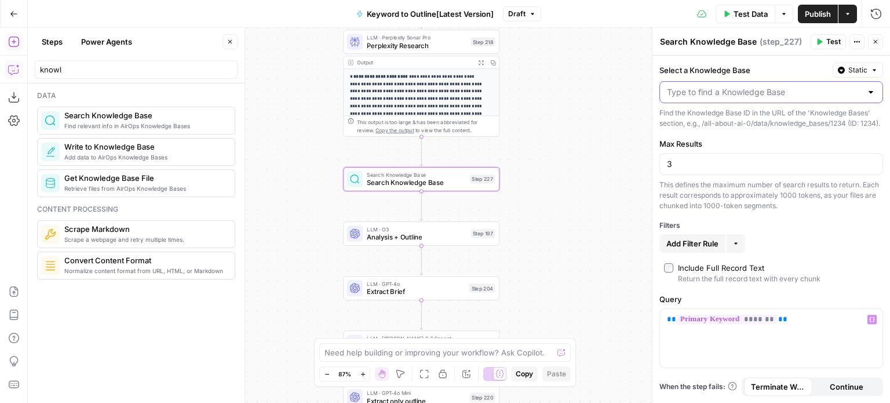
click at [777, 92] on input "Select a Knowledge Base" at bounding box center [764, 92] width 195 height 12
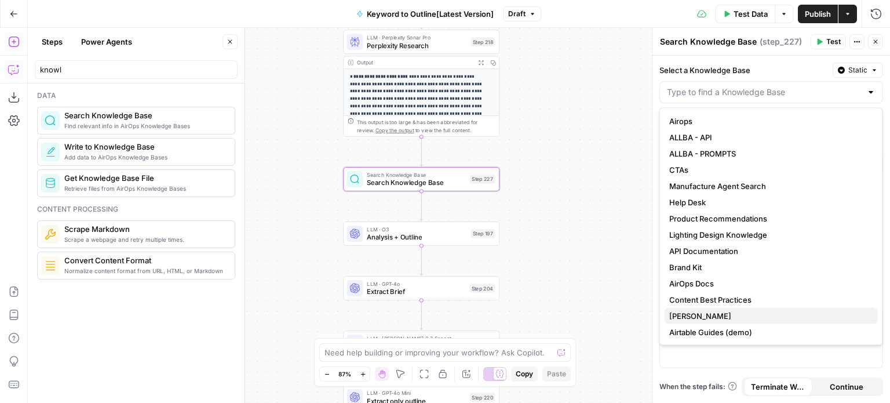
click at [709, 314] on span "[PERSON_NAME]" at bounding box center [768, 316] width 199 height 12
type input "[PERSON_NAME]"
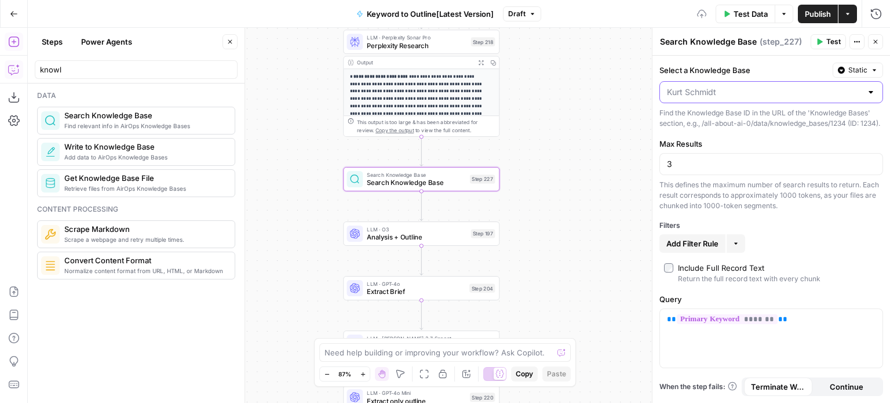
click at [741, 92] on input "Select a Knowledge Base" at bounding box center [764, 92] width 195 height 12
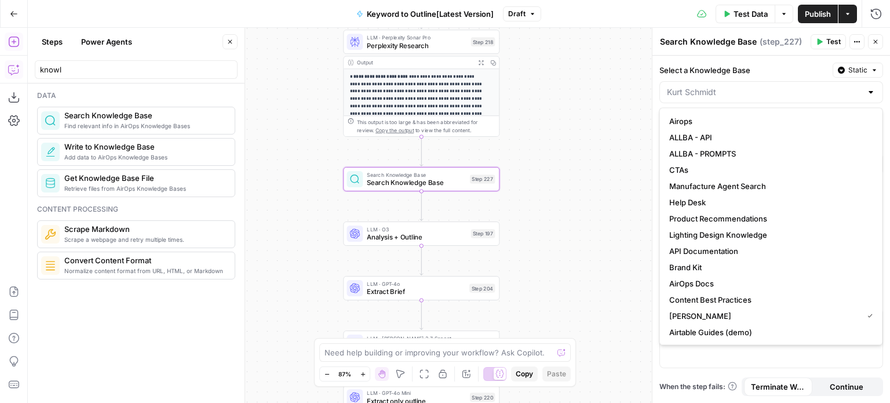
type input "[PERSON_NAME]"
click at [784, 67] on label "Select a Knowledge Base" at bounding box center [743, 70] width 169 height 12
click at [784, 86] on input "[PERSON_NAME]" at bounding box center [764, 92] width 195 height 12
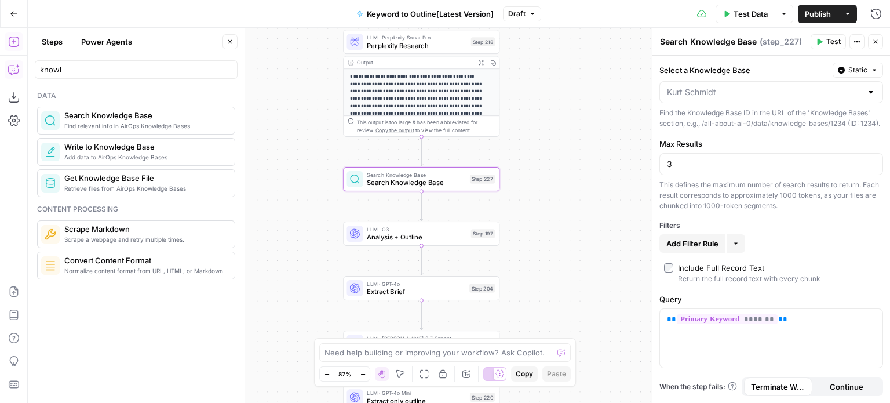
click at [784, 67] on label "Select a Knowledge Base" at bounding box center [743, 70] width 169 height 12
click at [784, 86] on input "Select a Knowledge Base" at bounding box center [764, 92] width 195 height 12
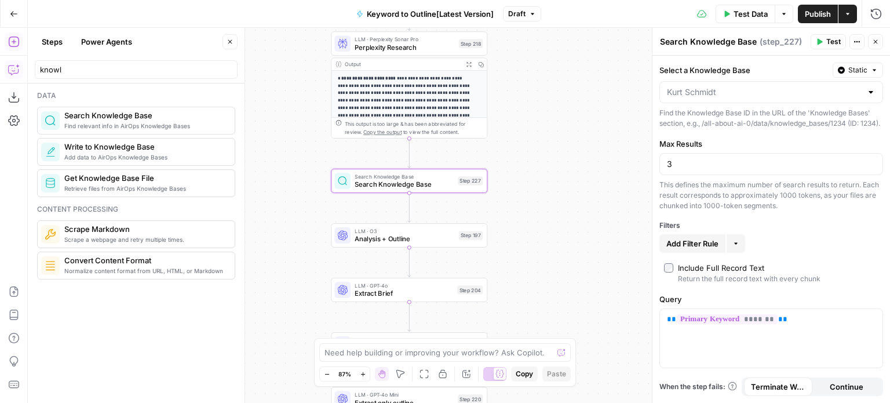
drag, startPoint x: 601, startPoint y: 111, endPoint x: 588, endPoint y: 113, distance: 12.9
click at [588, 113] on div "Workflow Input Settings Inputs Workflow Workflow Step 1 Output Expand Output Co…" at bounding box center [459, 215] width 862 height 375
click at [721, 117] on div "Find the Knowledge Base ID in the URL of the 'Knowledge Bases' section, e.g., /…" at bounding box center [771, 118] width 224 height 21
click at [725, 87] on input "Select a Knowledge Base" at bounding box center [764, 92] width 195 height 12
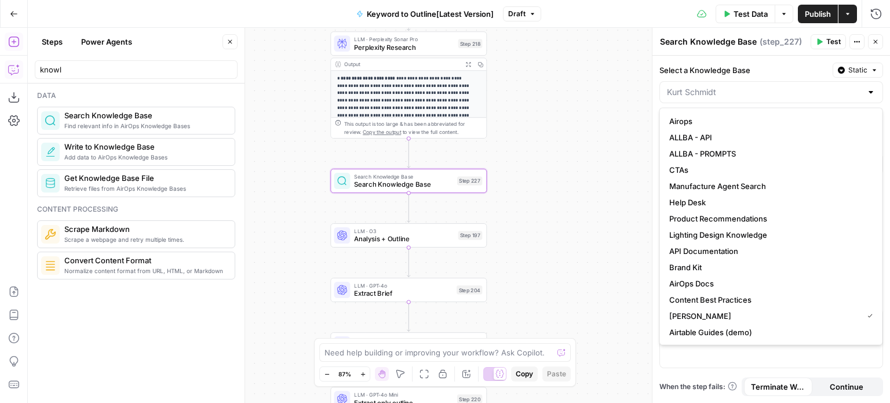
type input "[PERSON_NAME]"
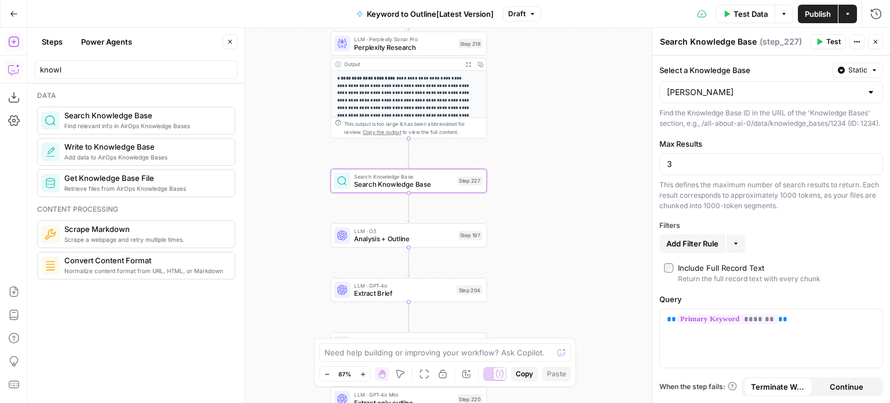
click at [448, 16] on span "Keyword to Outline[Latest Version]" at bounding box center [430, 14] width 127 height 12
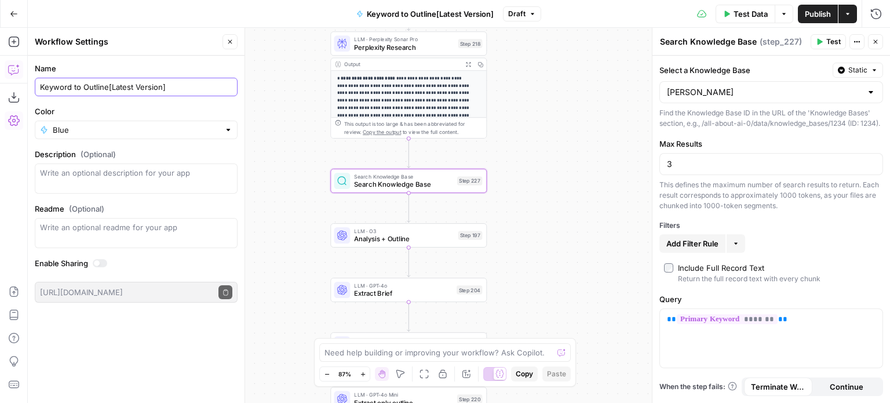
drag, startPoint x: 174, startPoint y: 84, endPoint x: 109, endPoint y: 92, distance: 65.9
click at [109, 92] on input "Keyword to Outline[Latest Version]" at bounding box center [136, 87] width 192 height 12
click at [107, 87] on input "Keyword to Outline[Latest Version]" at bounding box center [136, 87] width 192 height 12
click at [742, 92] on input "Select a Knowledge Base" at bounding box center [764, 92] width 195 height 12
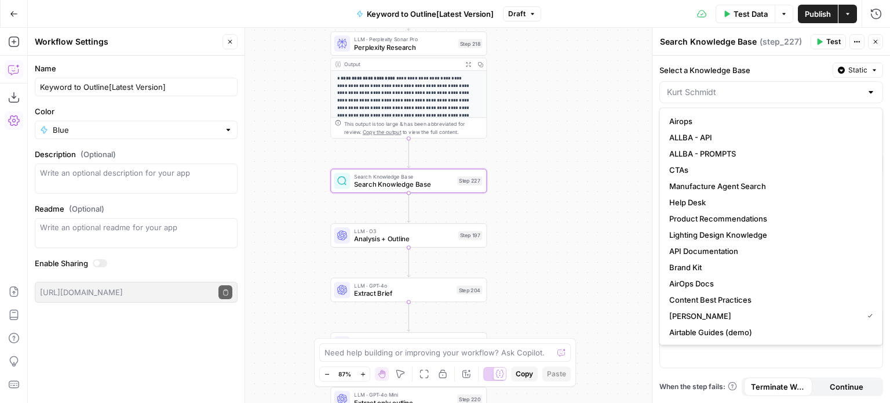
type input "[PERSON_NAME]"
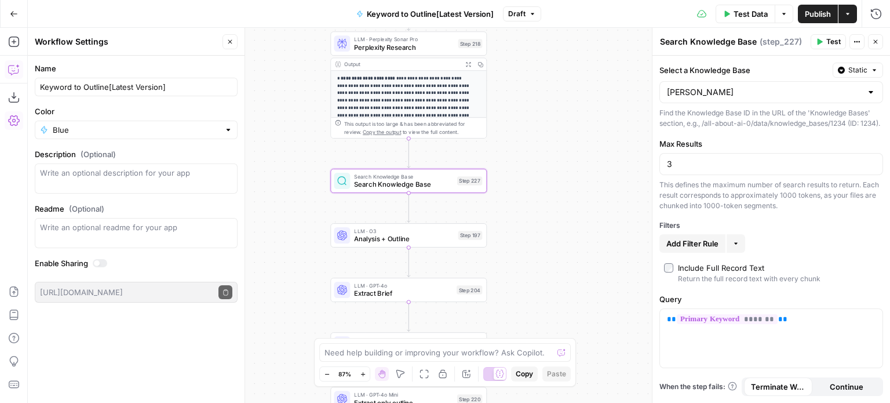
click at [770, 71] on label "Select a Knowledge Base" at bounding box center [743, 70] width 169 height 12
click at [770, 86] on input "[PERSON_NAME]" at bounding box center [764, 92] width 195 height 12
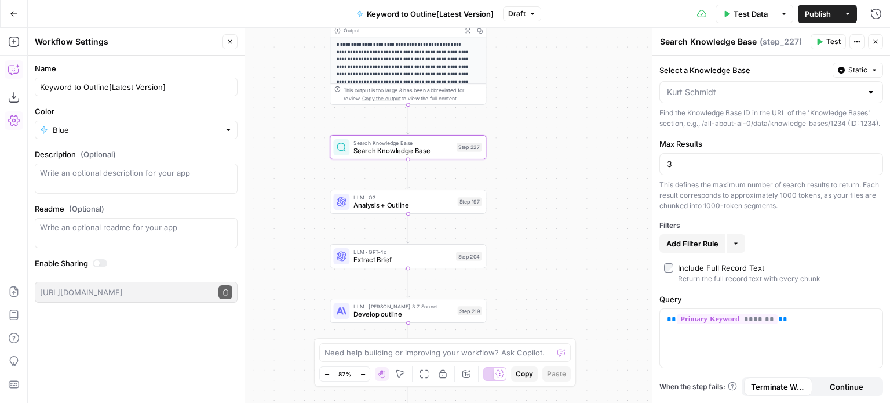
drag, startPoint x: 602, startPoint y: 98, endPoint x: 660, endPoint y: 118, distance: 61.9
click at [602, 64] on div "Workflow Input Settings Inputs Workflow Workflow Step 1 Output Expand Output Co…" at bounding box center [459, 215] width 862 height 375
click at [719, 129] on div "Find the Knowledge Base ID in the URL of the 'Knowledge Bases' section, e.g., /…" at bounding box center [771, 118] width 224 height 21
click at [729, 94] on input "Select a Knowledge Base" at bounding box center [764, 92] width 195 height 12
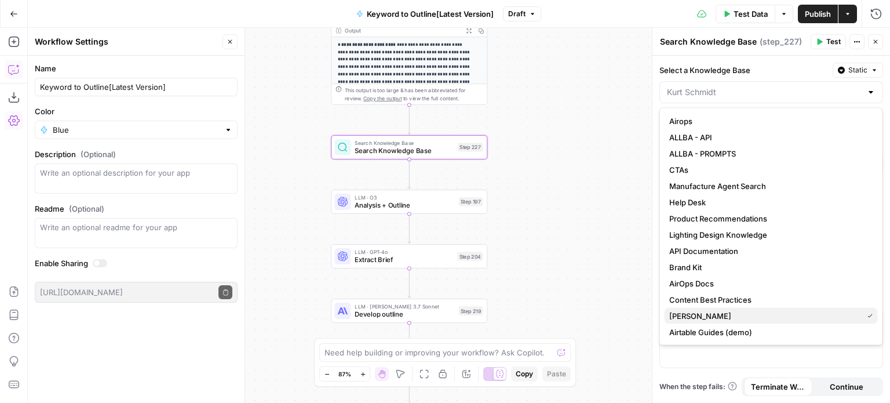
click at [715, 316] on span "[PERSON_NAME]" at bounding box center [763, 316] width 189 height 12
type input "[PERSON_NAME]"
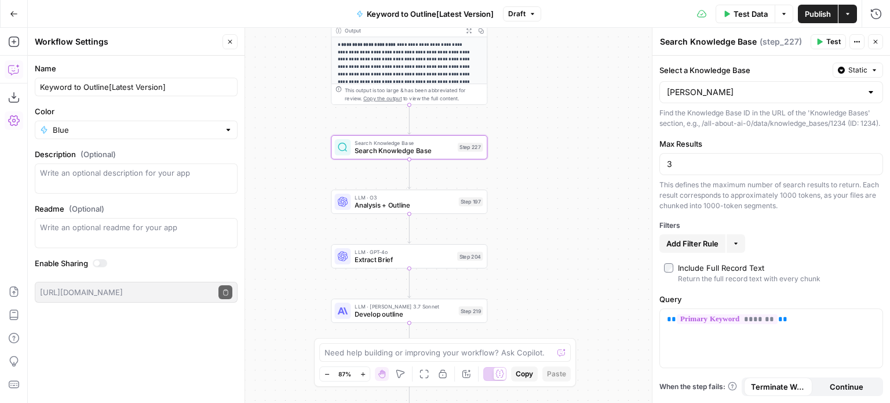
click at [795, 211] on div "This defines the maximum number of search results to return. Each result corres…" at bounding box center [771, 195] width 224 height 31
click at [820, 38] on icon "button" at bounding box center [818, 41] width 7 height 7
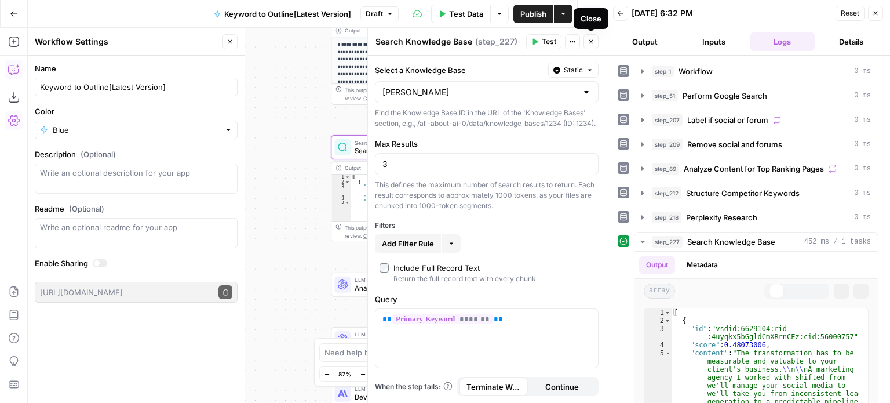
click at [588, 45] on icon "button" at bounding box center [590, 41] width 7 height 7
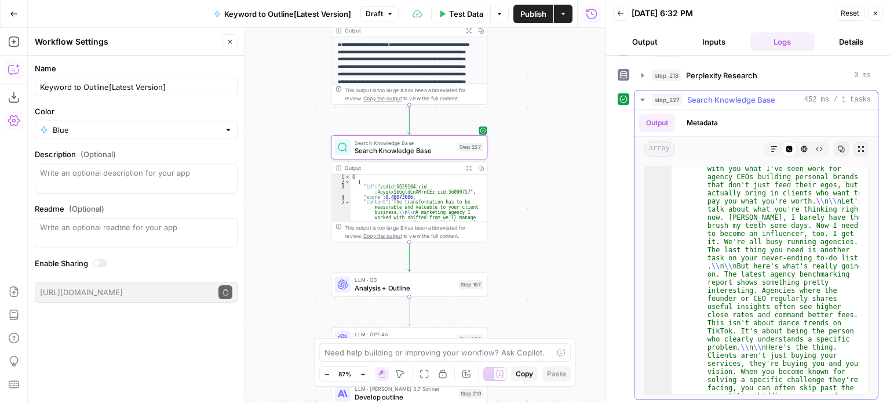
scroll to position [3355, 0]
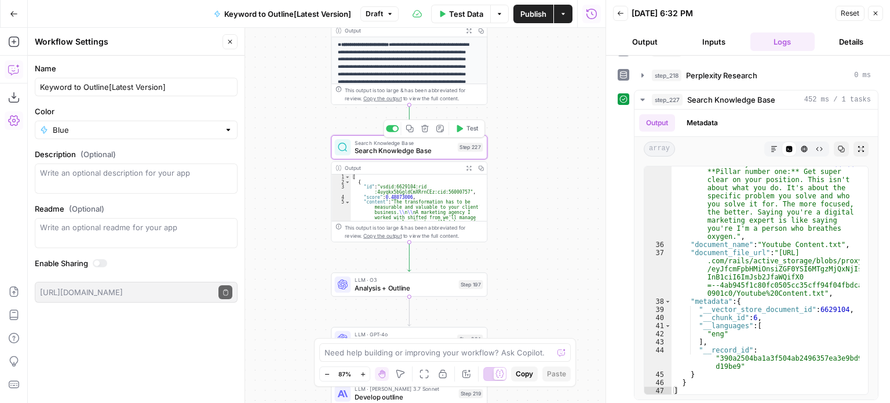
click at [433, 141] on span "Search Knowledge Base" at bounding box center [403, 142] width 99 height 8
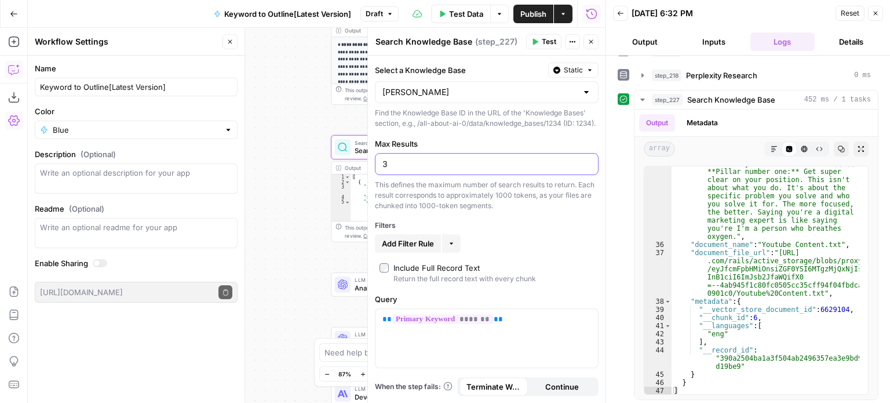
drag, startPoint x: 426, startPoint y: 181, endPoint x: 357, endPoint y: 169, distance: 70.6
click at [357, 169] on body "All About AI New Home Browse Insights Opportunities Your Data Recent Grids [[PE…" at bounding box center [445, 201] width 890 height 403
drag, startPoint x: 398, startPoint y: 178, endPoint x: 368, endPoint y: 179, distance: 29.6
click at [368, 179] on div "Search Knowledge Base Search Knowledge Base ( step_227 ) Test Actions Close Sel…" at bounding box center [486, 215] width 238 height 375
type input "1"
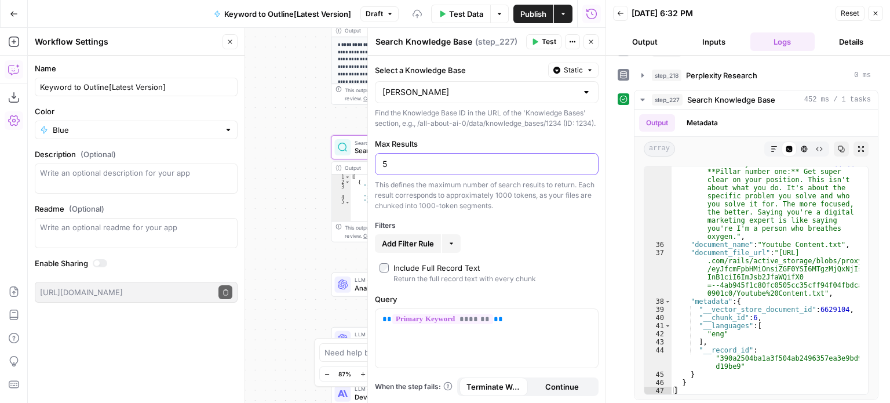
type input "5"
click at [535, 35] on button "Test" at bounding box center [543, 41] width 35 height 15
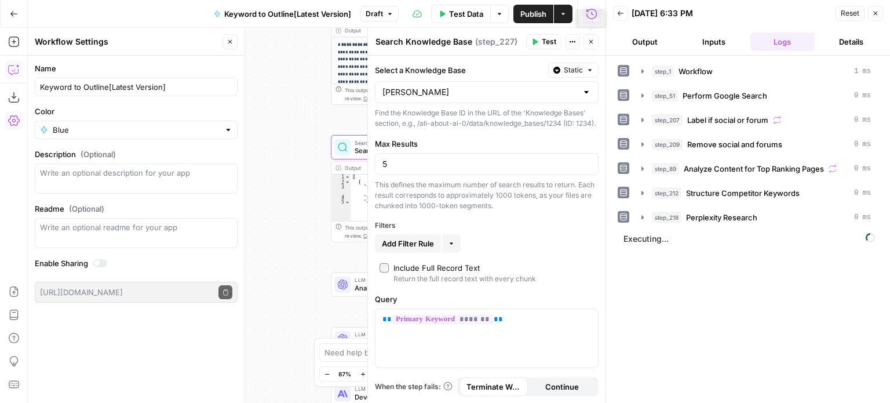
click at [594, 42] on button "Close" at bounding box center [590, 41] width 15 height 15
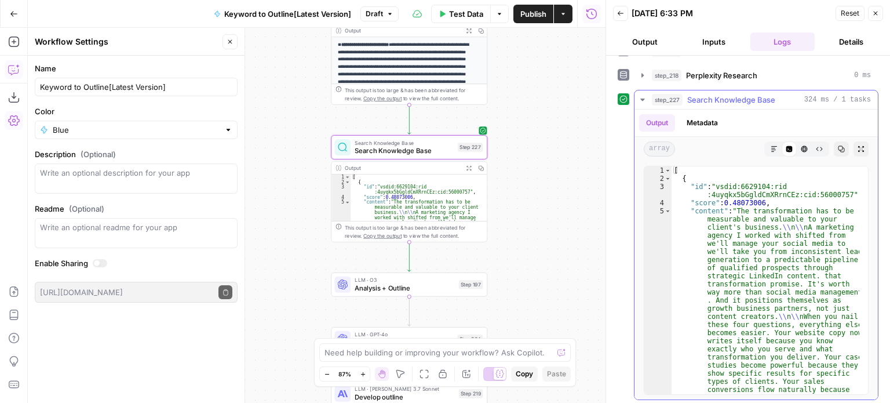
scroll to position [0, 0]
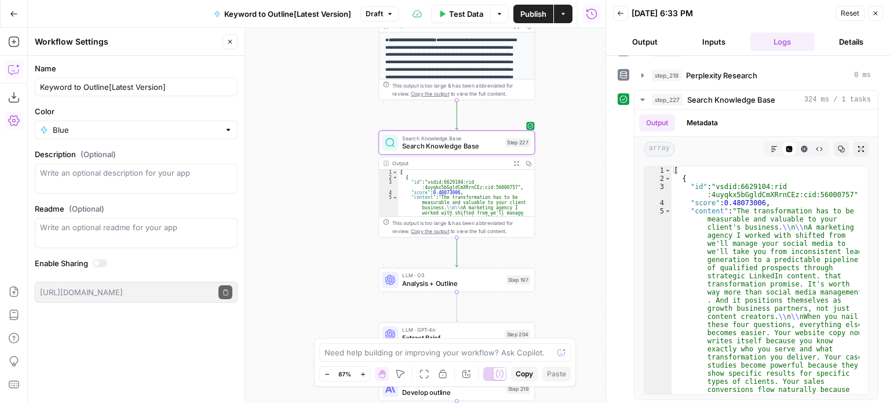
drag, startPoint x: 309, startPoint y: 126, endPoint x: 317, endPoint y: 95, distance: 32.3
click at [317, 95] on div "Workflow Input Settings Inputs Workflow Workflow Step 1 Output Expand Output Co…" at bounding box center [316, 215] width 577 height 375
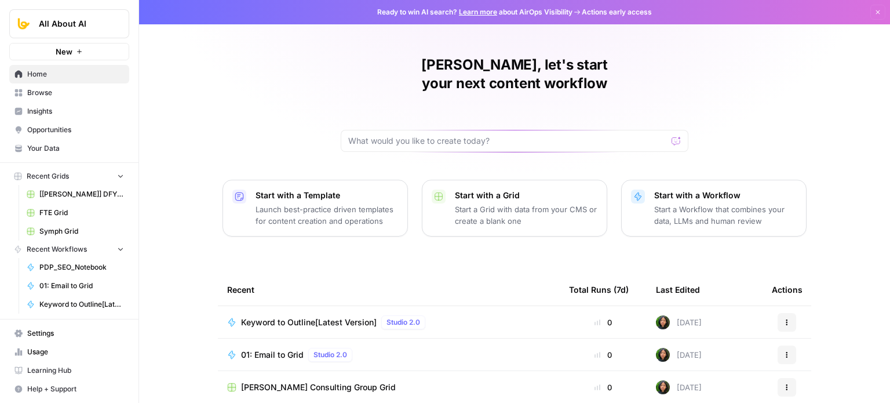
scroll to position [130, 0]
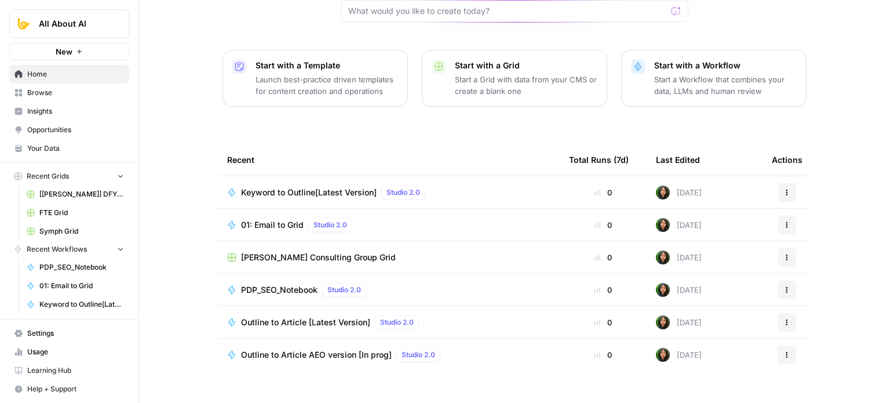
click at [74, 92] on span "Browse" at bounding box center [75, 92] width 97 height 10
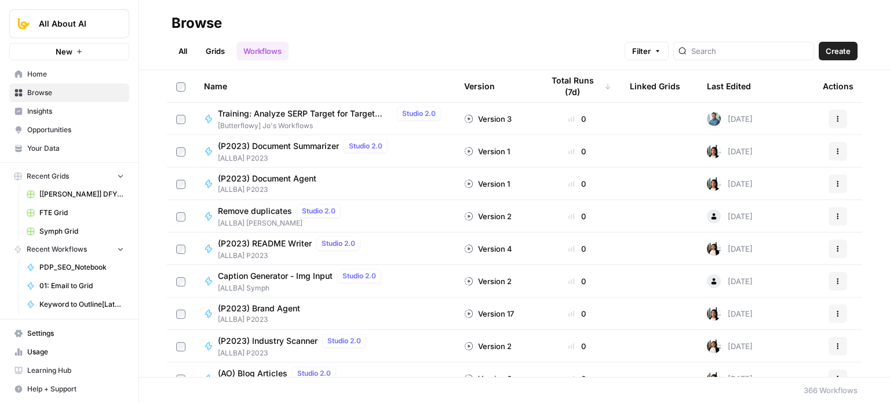
click at [70, 111] on span "Insights" at bounding box center [75, 111] width 97 height 10
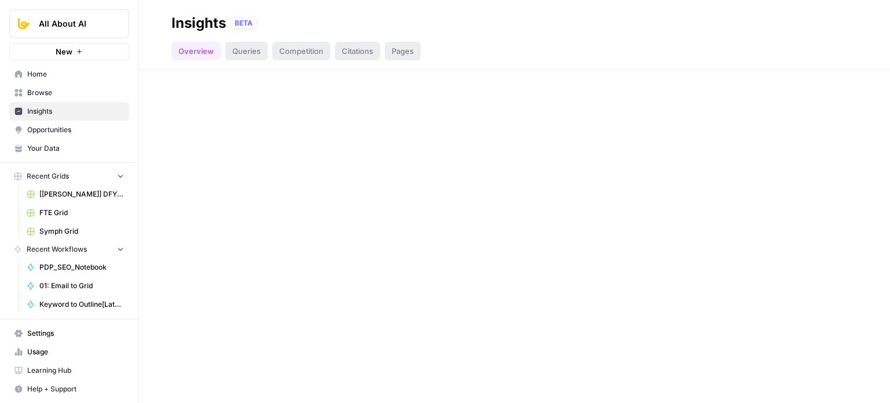
click at [79, 126] on span "Opportunities" at bounding box center [75, 130] width 97 height 10
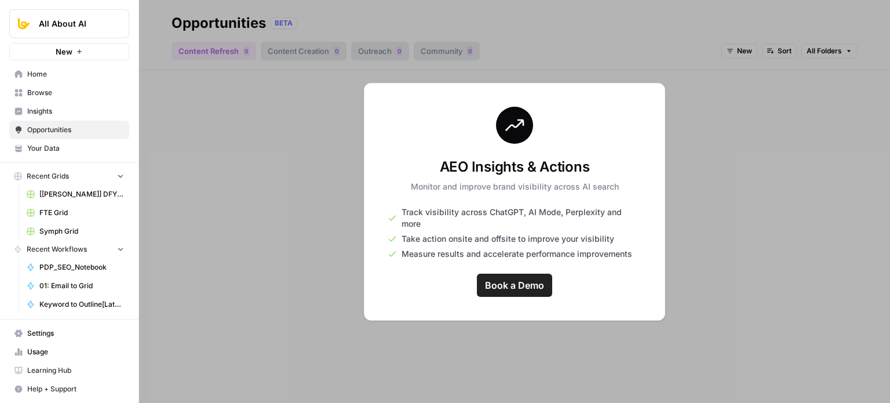
click at [35, 69] on span "Home" at bounding box center [75, 74] width 97 height 10
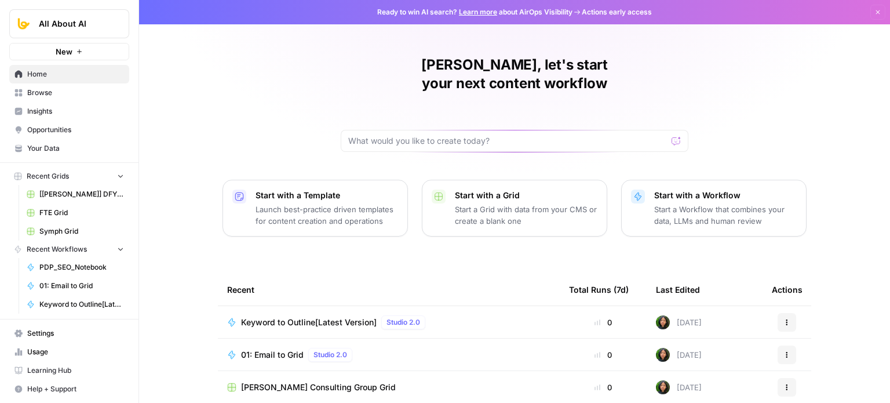
click at [63, 150] on span "Your Data" at bounding box center [75, 148] width 97 height 10
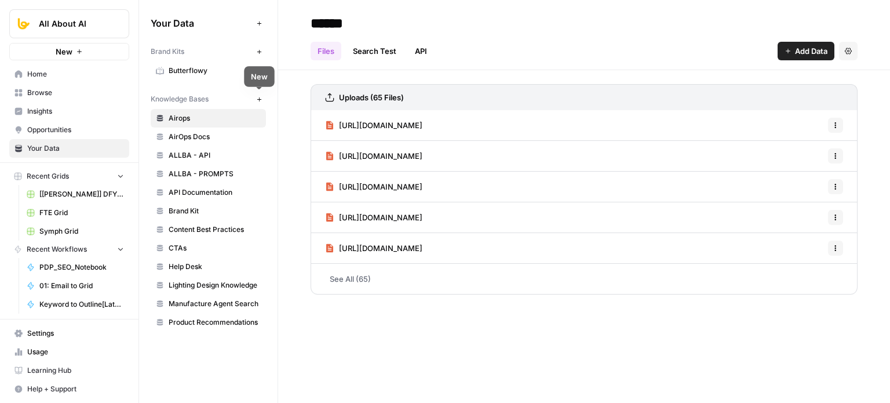
click at [259, 93] on button "New" at bounding box center [259, 99] width 14 height 14
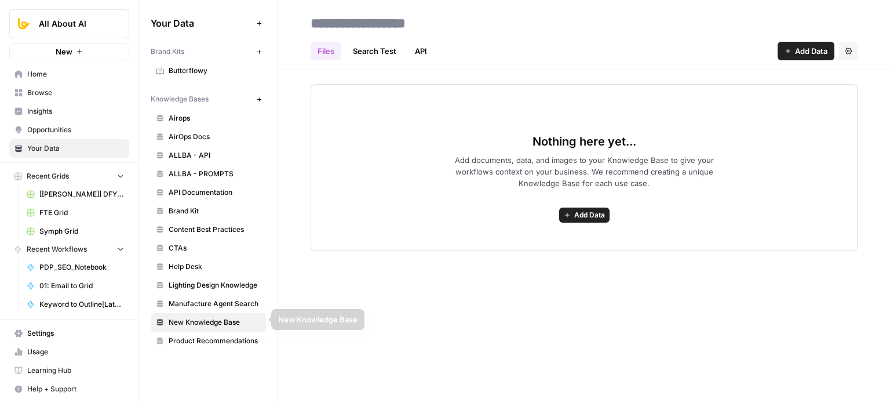
click at [346, 23] on input at bounding box center [398, 23] width 185 height 23
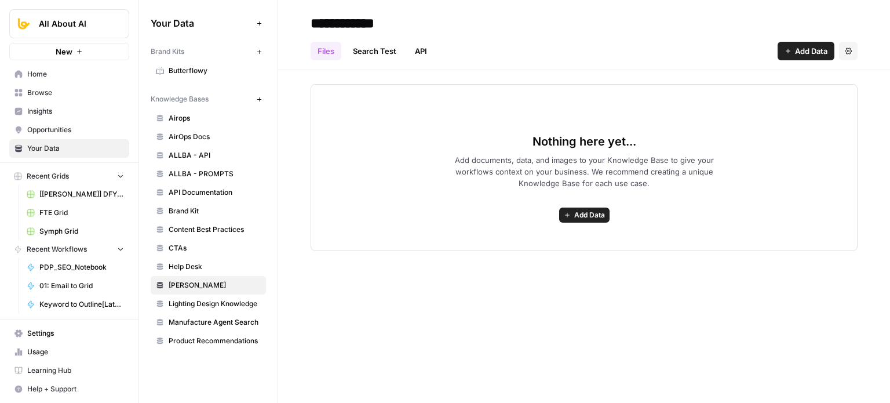
type input "**********"
click at [440, 292] on div "**********" at bounding box center [584, 201] width 612 height 403
click at [375, 47] on link "Search Test" at bounding box center [374, 51] width 57 height 19
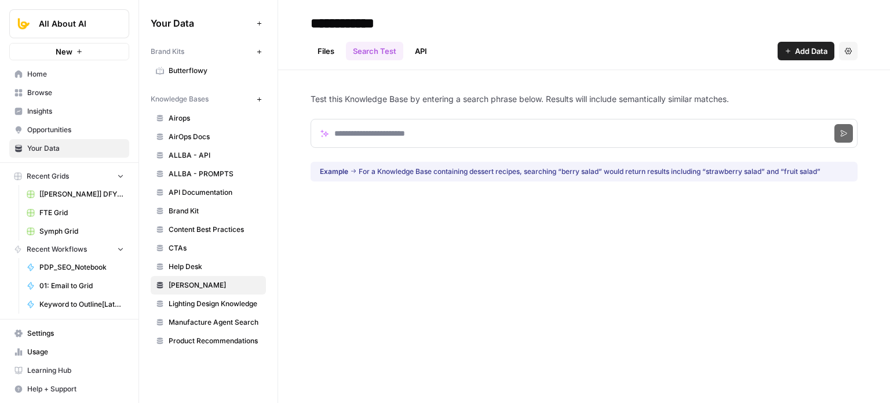
click at [322, 50] on link "Files" at bounding box center [325, 51] width 31 height 19
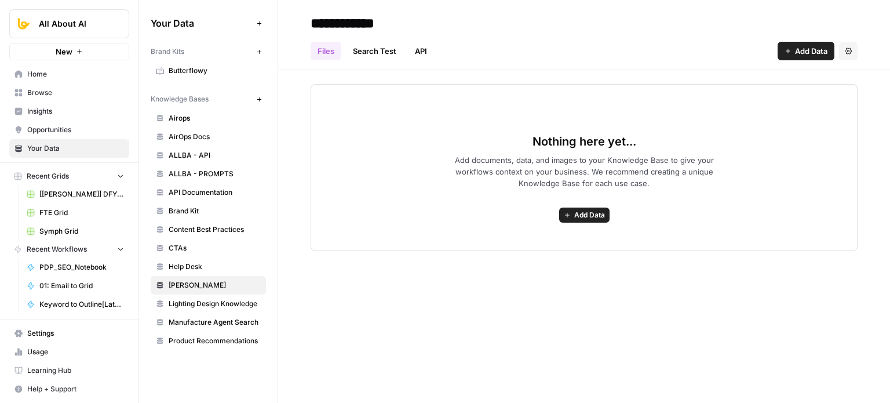
click at [385, 50] on link "Search Test" at bounding box center [374, 51] width 57 height 19
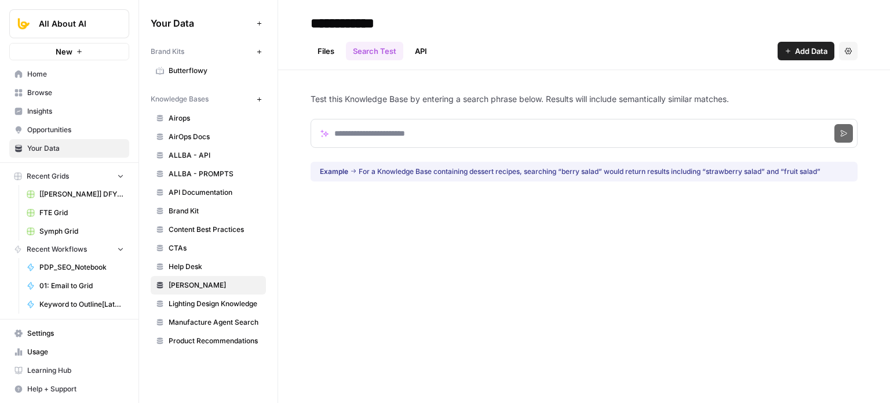
click at [428, 48] on link "API" at bounding box center [421, 51] width 26 height 19
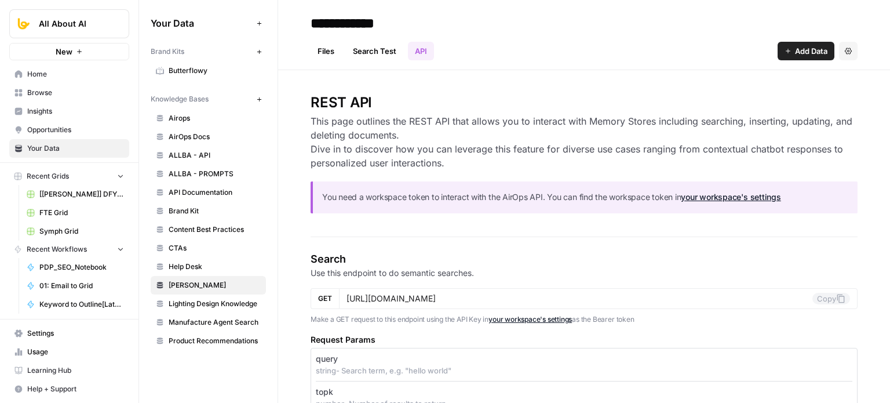
click at [386, 53] on link "Search Test" at bounding box center [374, 51] width 57 height 19
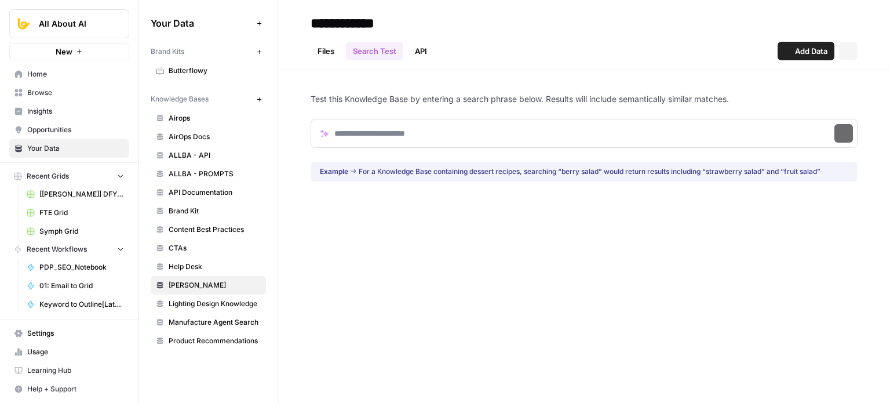
click at [320, 45] on link "Files" at bounding box center [325, 51] width 31 height 19
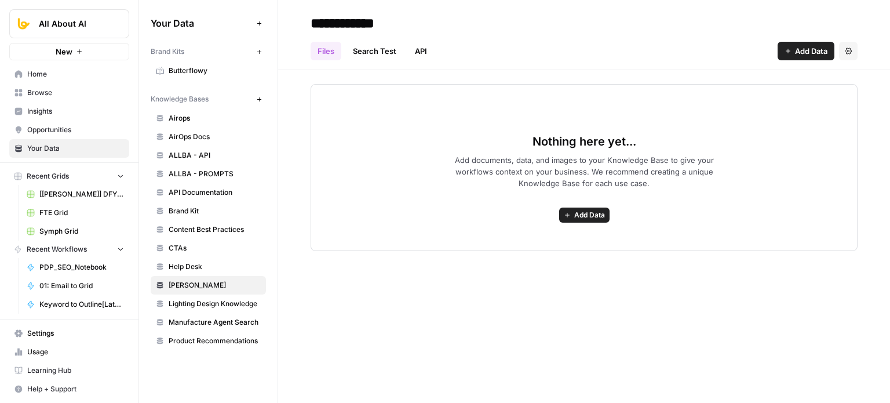
click at [424, 44] on link "API" at bounding box center [421, 51] width 26 height 19
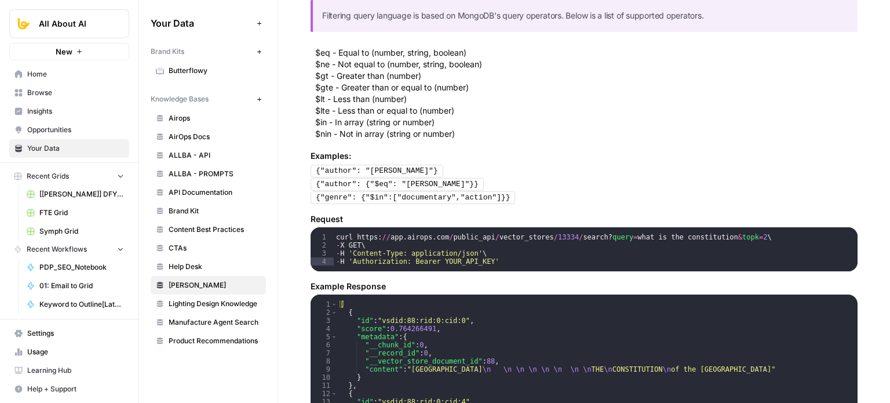
drag, startPoint x: 436, startPoint y: 141, endPoint x: 434, endPoint y: 228, distance: 86.9
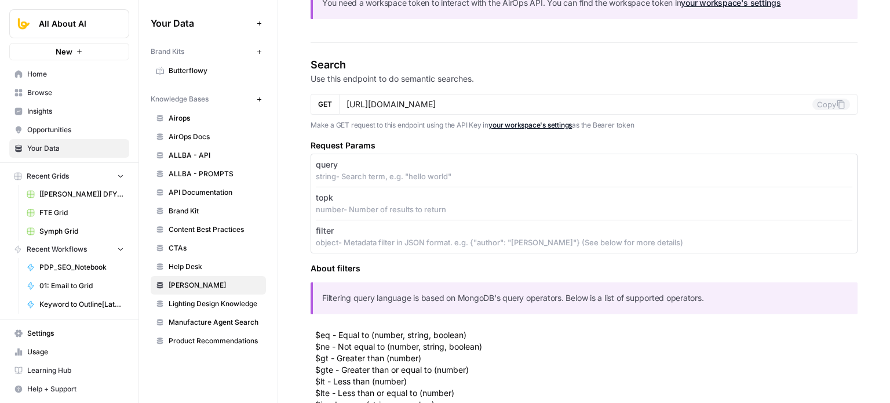
drag, startPoint x: 540, startPoint y: 138, endPoint x: 540, endPoint y: 61, distance: 77.0
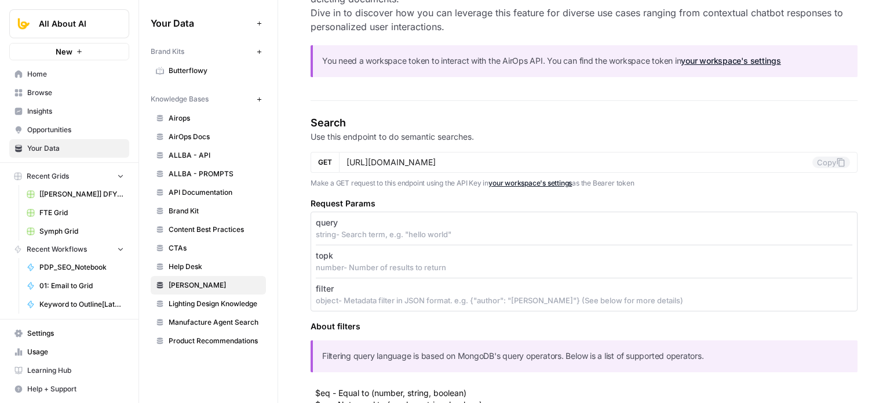
scroll to position [0, 0]
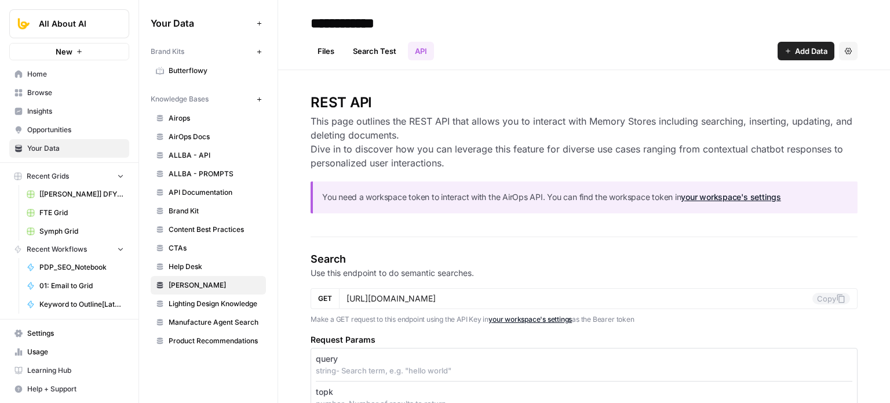
drag, startPoint x: 484, startPoint y: 254, endPoint x: 477, endPoint y: 106, distance: 147.9
click at [327, 48] on link "Files" at bounding box center [325, 51] width 31 height 19
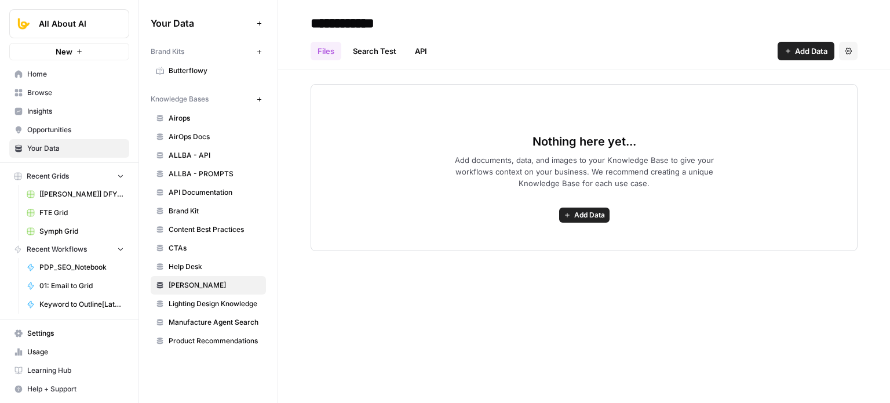
click at [44, 74] on span "Home" at bounding box center [75, 74] width 97 height 10
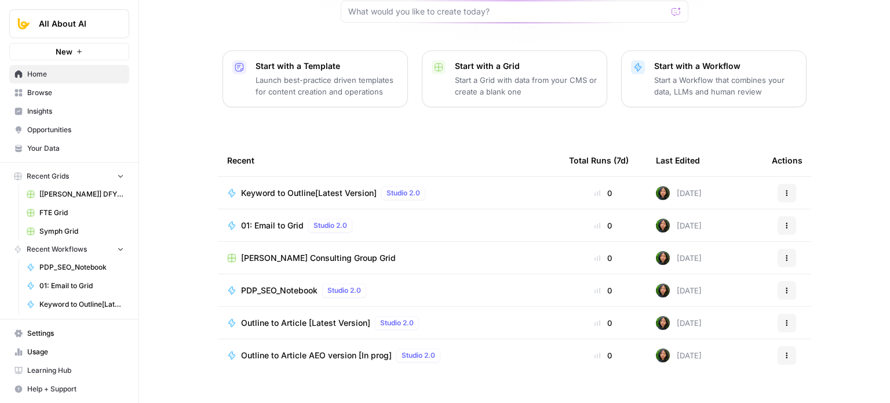
scroll to position [130, 0]
click at [81, 90] on span "Browse" at bounding box center [75, 92] width 97 height 10
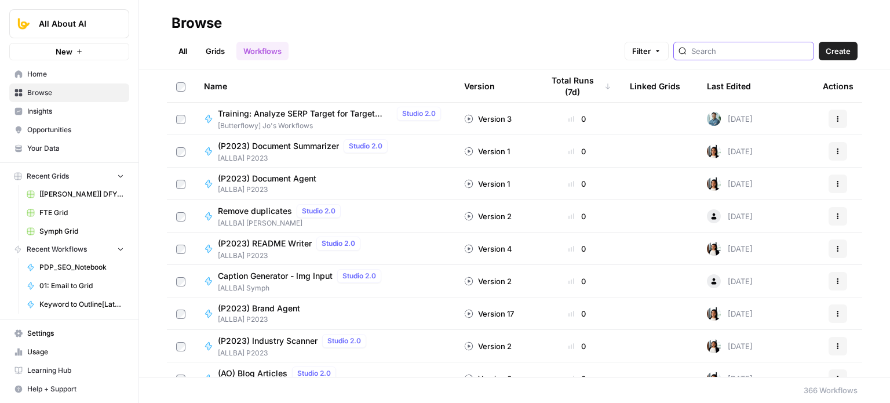
click at [759, 49] on input "search" at bounding box center [750, 51] width 118 height 12
click at [739, 53] on input "search" at bounding box center [750, 51] width 118 height 12
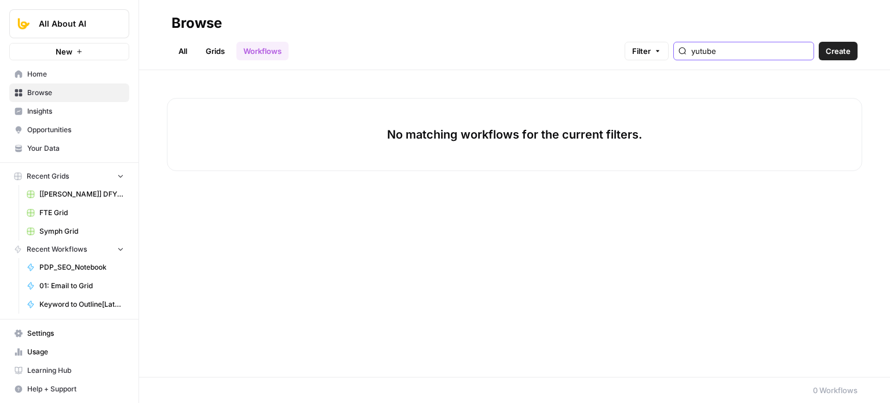
type input "yutube"
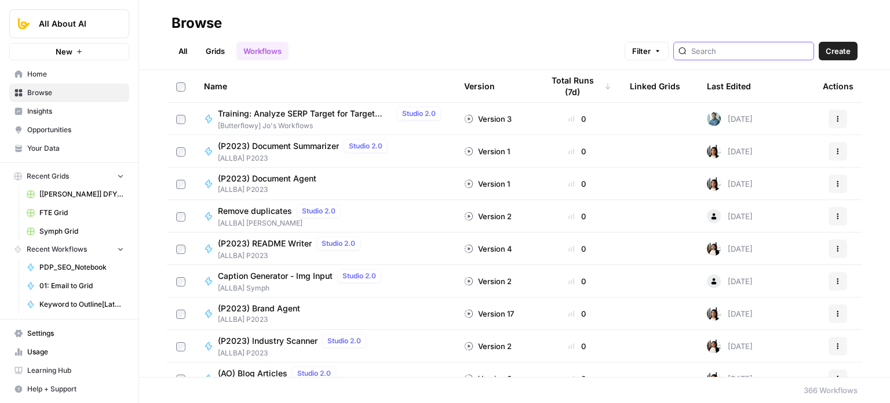
click at [713, 50] on input "search" at bounding box center [750, 51] width 118 height 12
click at [72, 189] on span "[[PERSON_NAME]] DFY POC👨‍🦲" at bounding box center [81, 194] width 85 height 10
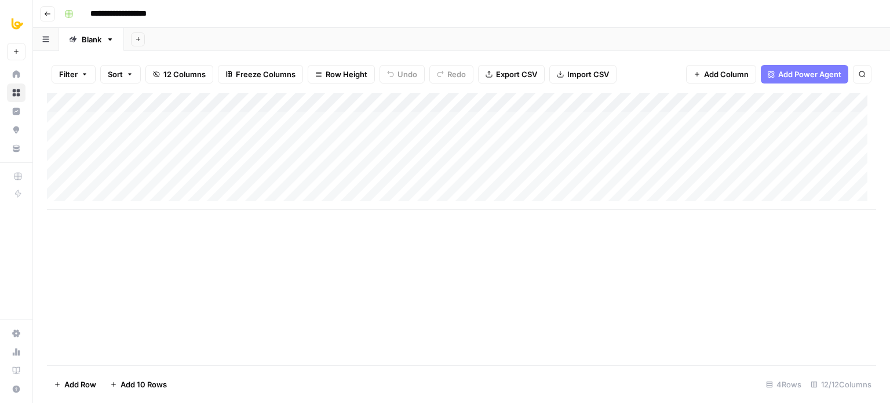
click at [42, 12] on button "Go back" at bounding box center [47, 13] width 15 height 15
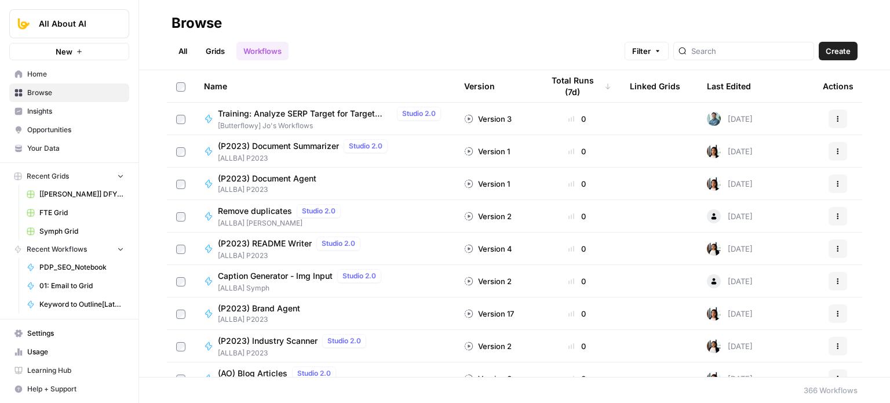
click at [54, 73] on span "Home" at bounding box center [75, 74] width 97 height 10
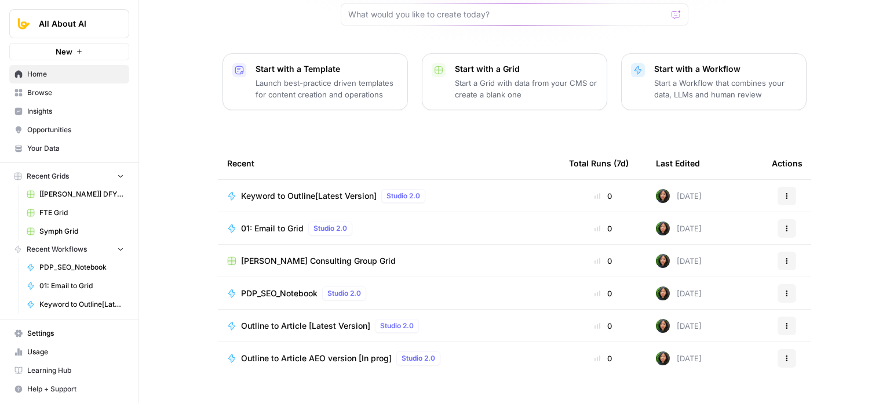
scroll to position [130, 0]
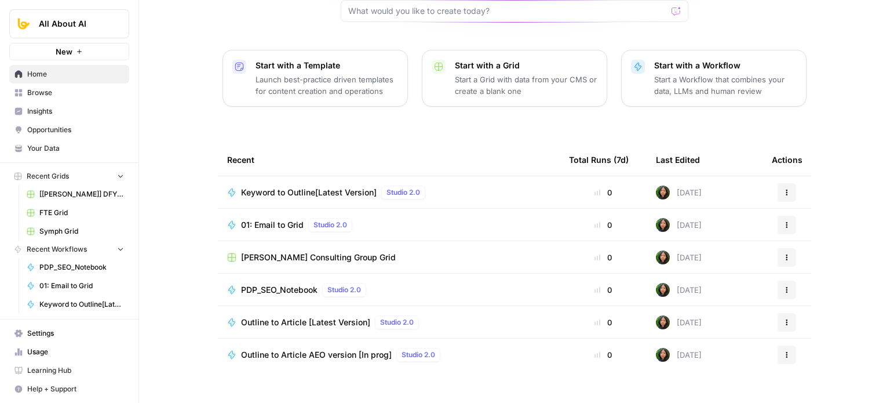
click at [241, 251] on span "Schmidt Consulting Group Grid" at bounding box center [318, 257] width 155 height 12
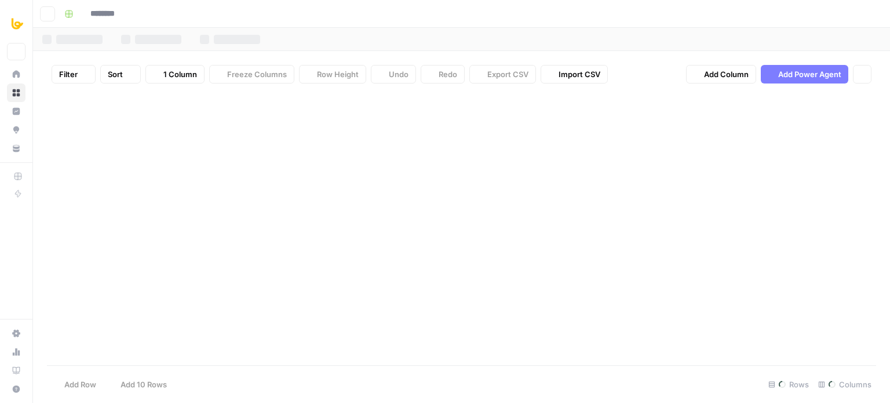
type input "**********"
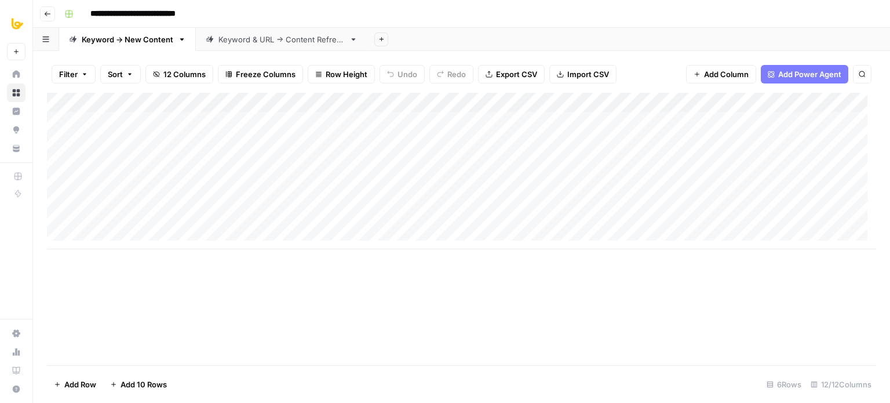
click at [283, 39] on div "Keyword & URL -> Content Refresh" at bounding box center [281, 40] width 126 height 12
click at [152, 46] on link "Keyword -> New Content" at bounding box center [127, 39] width 137 height 23
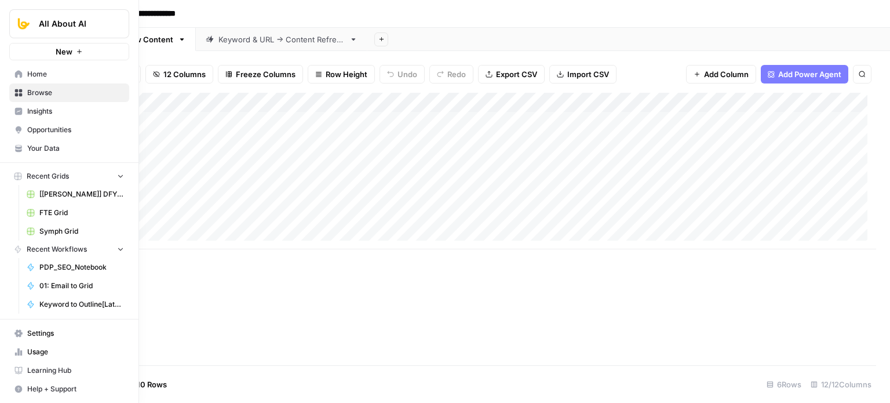
click at [47, 72] on span "Home" at bounding box center [75, 74] width 97 height 10
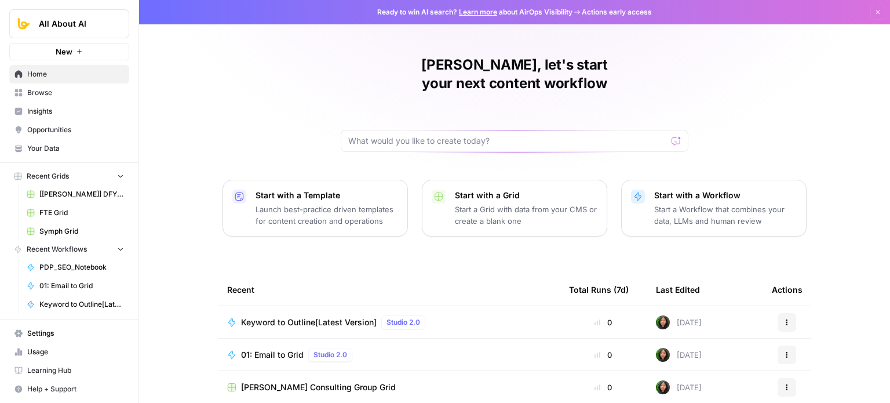
click at [63, 87] on span "Browse" at bounding box center [75, 92] width 97 height 10
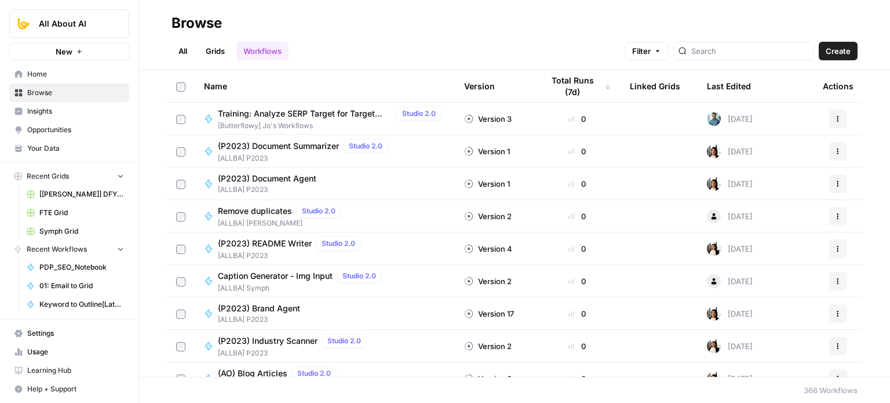
click at [219, 46] on link "Grids" at bounding box center [215, 51] width 33 height 19
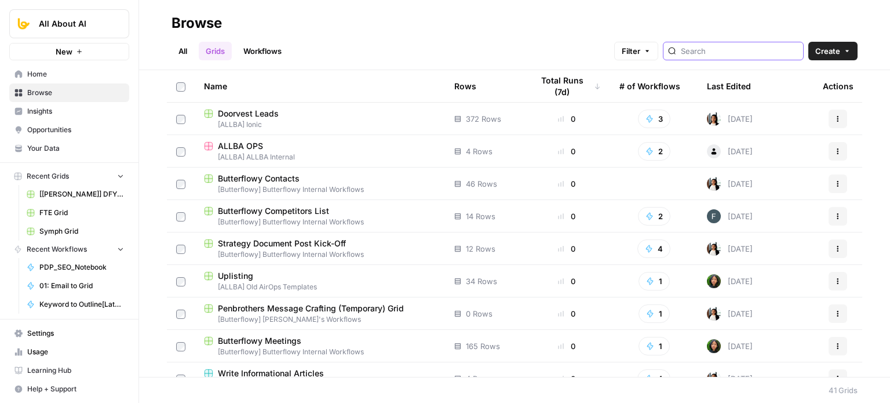
click at [751, 50] on input "search" at bounding box center [740, 51] width 118 height 12
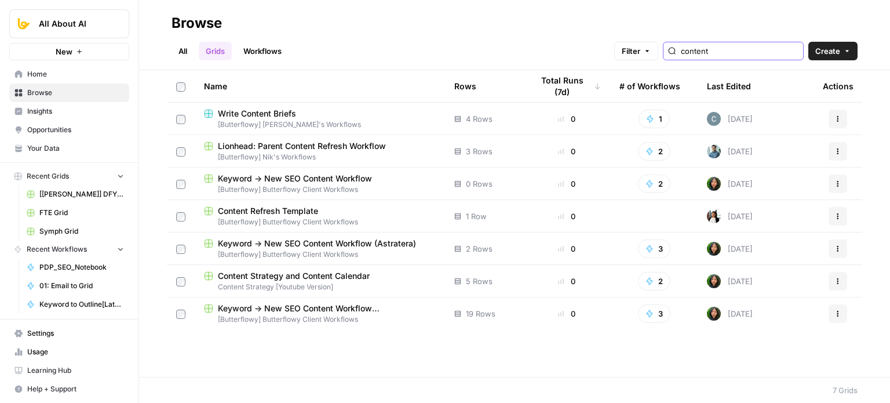
type input "content"
click at [325, 278] on span "Content Strategy and Content Calendar" at bounding box center [294, 276] width 152 height 12
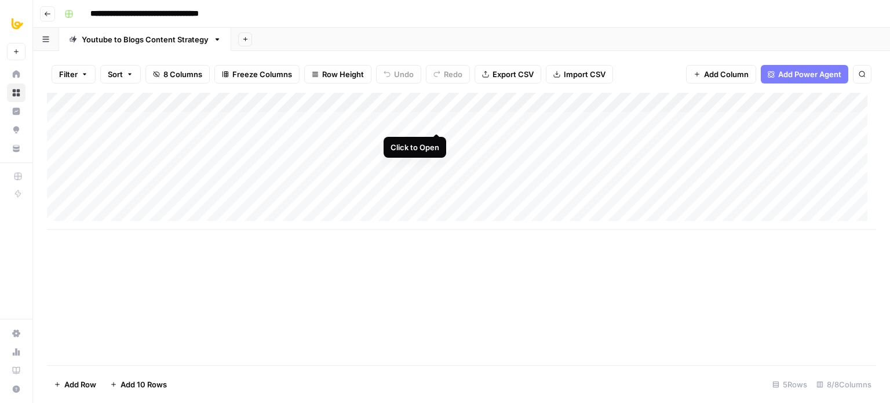
click at [436, 120] on div "Add Column" at bounding box center [461, 161] width 829 height 137
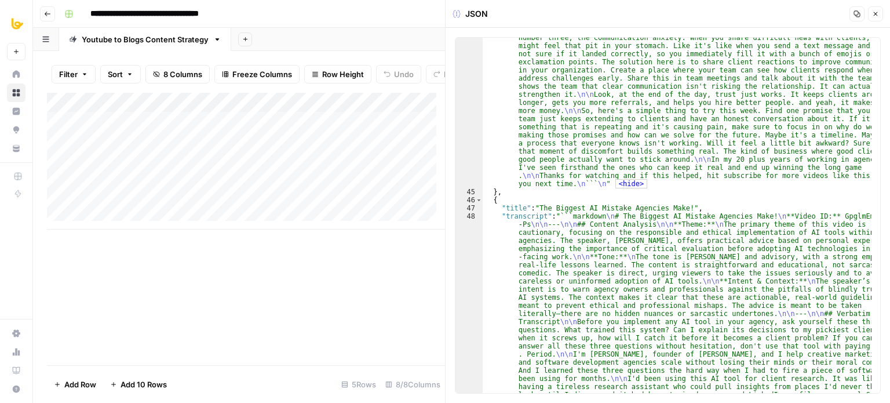
scroll to position [8524, 0]
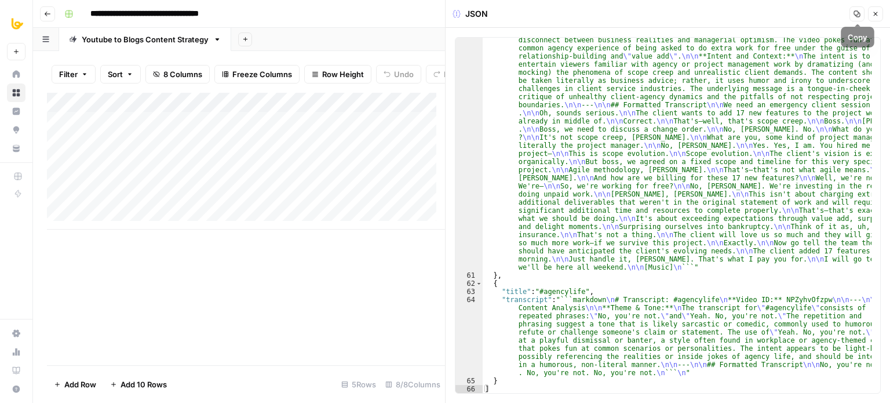
click at [855, 13] on icon "button" at bounding box center [856, 13] width 7 height 7
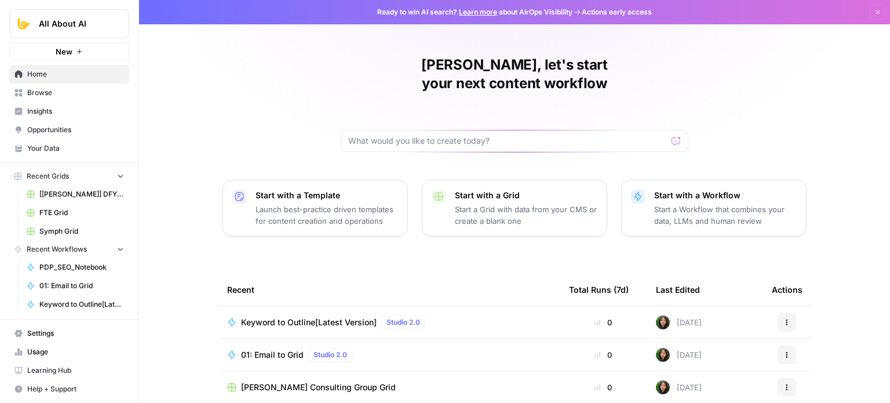
click at [72, 144] on span "Your Data" at bounding box center [75, 148] width 97 height 10
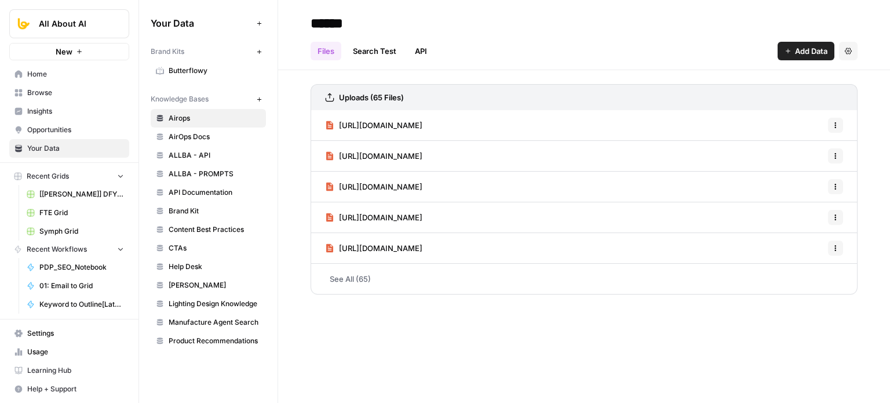
click at [186, 282] on span "[PERSON_NAME]" at bounding box center [215, 285] width 92 height 10
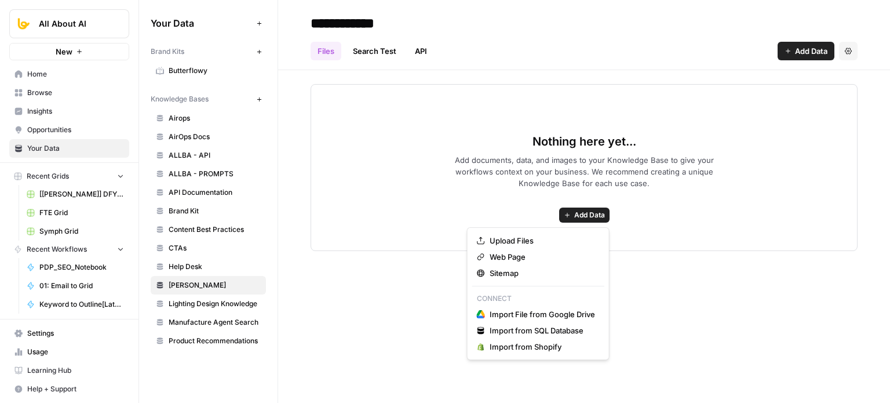
click at [586, 217] on span "Add Data" at bounding box center [589, 215] width 31 height 10
click at [521, 236] on span "Upload Files" at bounding box center [541, 241] width 105 height 12
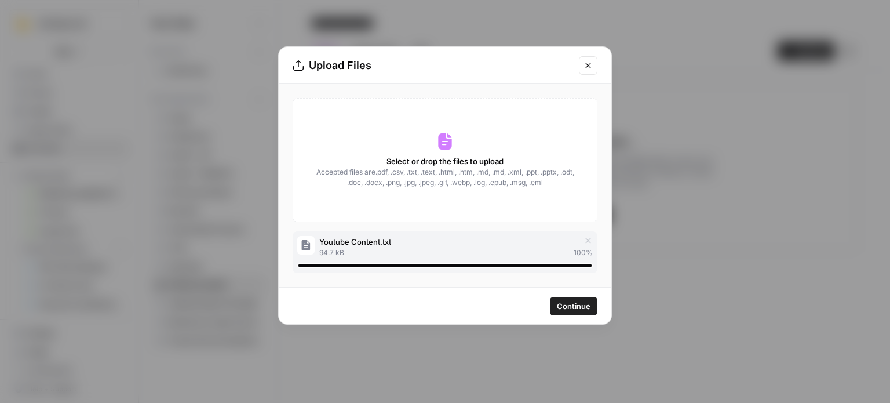
click at [581, 306] on span "Continue" at bounding box center [574, 306] width 34 height 12
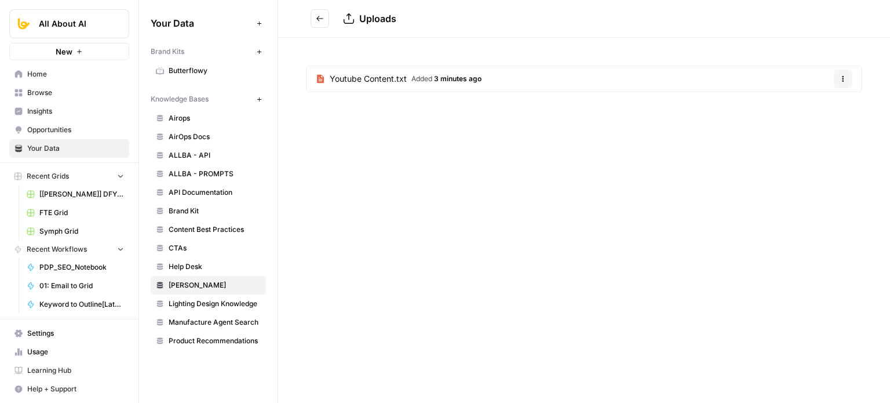
click at [320, 20] on icon "Go back" at bounding box center [320, 18] width 8 height 8
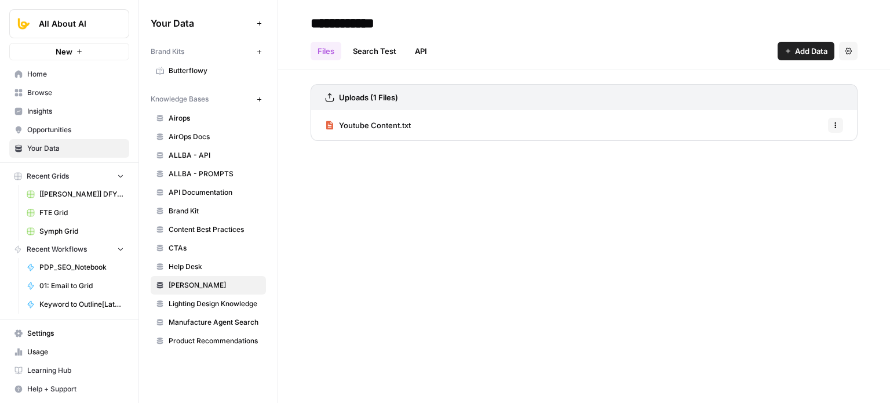
click at [363, 49] on link "Search Test" at bounding box center [374, 51] width 57 height 19
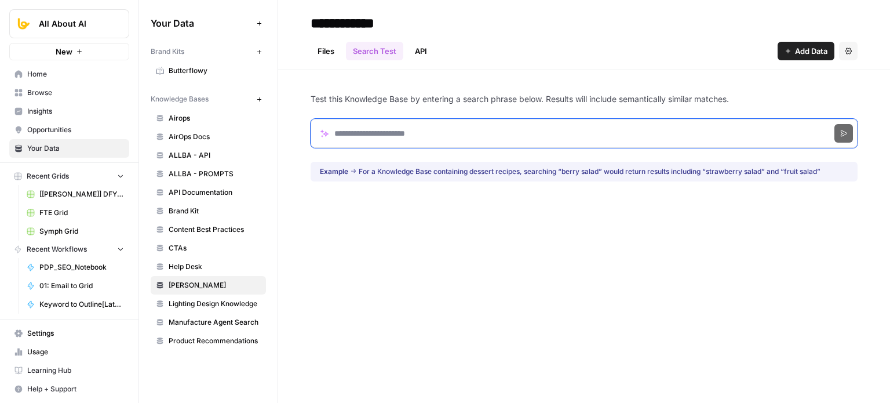
click at [363, 138] on input "Search phrase" at bounding box center [583, 133] width 547 height 29
type input "**********"
click button "Search" at bounding box center [843, 133] width 19 height 19
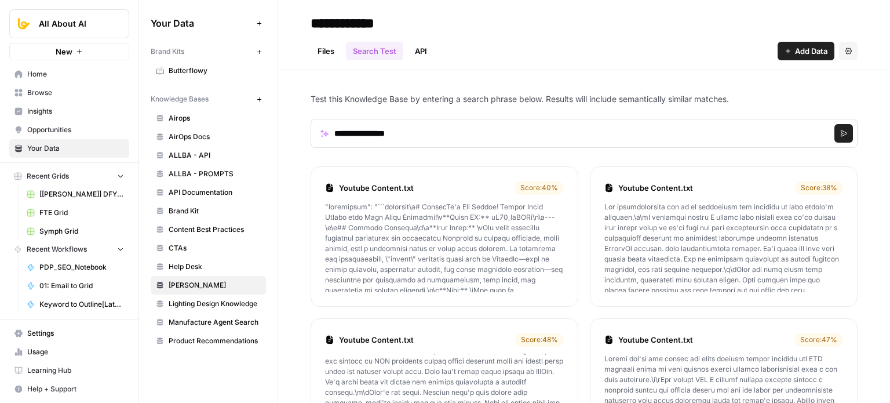
drag, startPoint x: 859, startPoint y: 147, endPoint x: 846, endPoint y: 5, distance: 142.5
